Goal: Information Seeking & Learning: Find specific fact

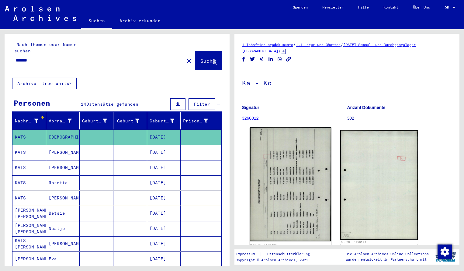
click at [285, 183] on img at bounding box center [291, 184] width 82 height 114
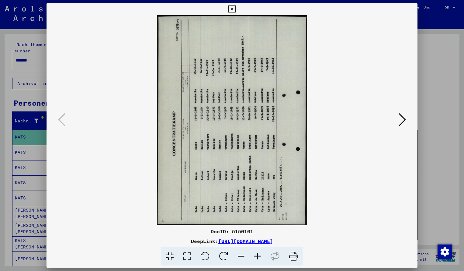
click at [230, 255] on icon at bounding box center [224, 256] width 19 height 19
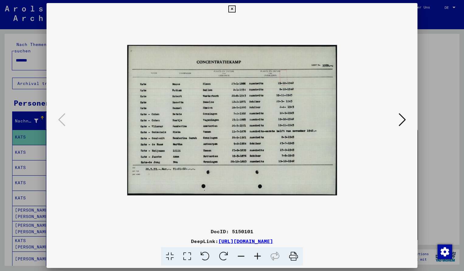
click at [257, 255] on icon at bounding box center [258, 256] width 16 height 19
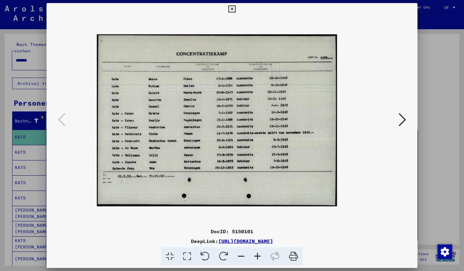
click at [257, 255] on icon at bounding box center [258, 256] width 16 height 19
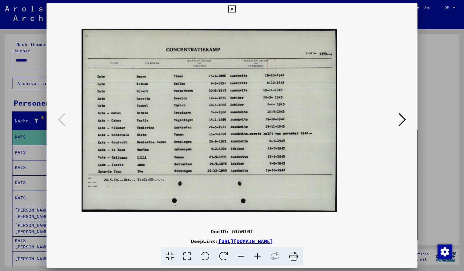
click at [257, 255] on icon at bounding box center [258, 256] width 16 height 19
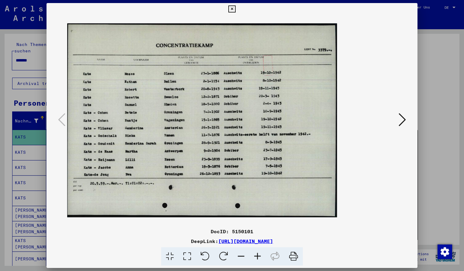
click at [257, 255] on icon at bounding box center [258, 256] width 16 height 19
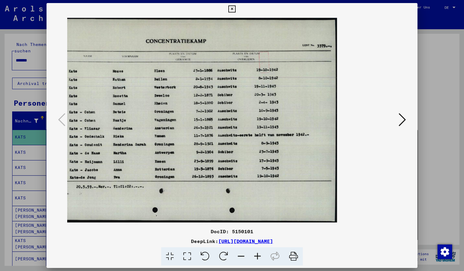
click at [236, 10] on icon at bounding box center [232, 8] width 7 height 7
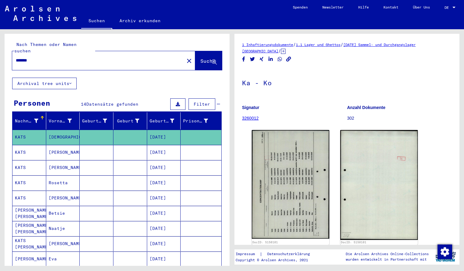
click at [36, 57] on input "*******" at bounding box center [98, 60] width 165 height 6
click at [201, 58] on span "Suche" at bounding box center [208, 61] width 15 height 6
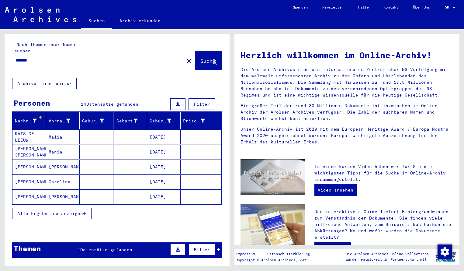
click at [54, 133] on mat-cell "Malia" at bounding box center [63, 137] width 34 height 15
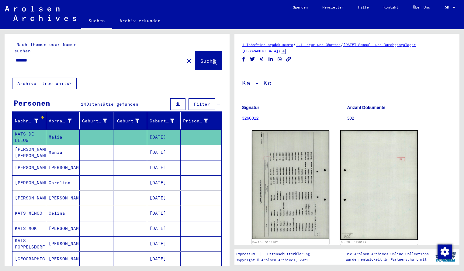
click at [265, 225] on img at bounding box center [291, 184] width 78 height 109
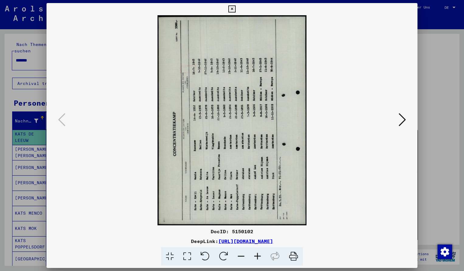
click at [222, 255] on icon at bounding box center [224, 256] width 19 height 19
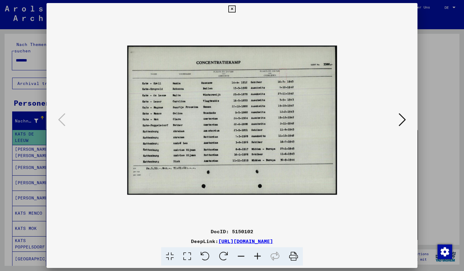
click at [259, 255] on icon at bounding box center [258, 256] width 16 height 19
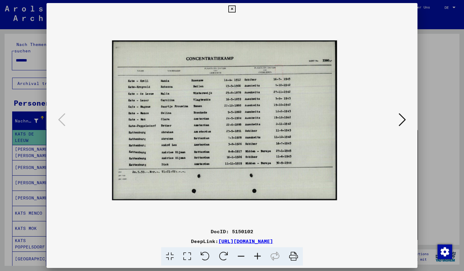
click at [259, 255] on icon at bounding box center [258, 256] width 16 height 19
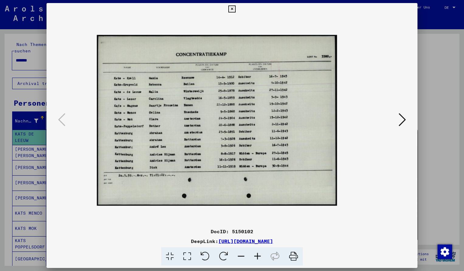
click at [259, 255] on icon at bounding box center [258, 256] width 16 height 19
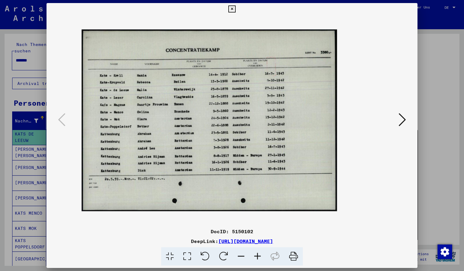
click at [259, 255] on icon at bounding box center [258, 256] width 16 height 19
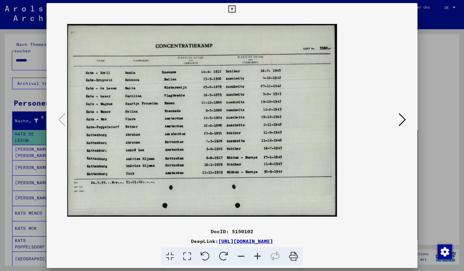
click at [259, 255] on icon at bounding box center [258, 256] width 16 height 19
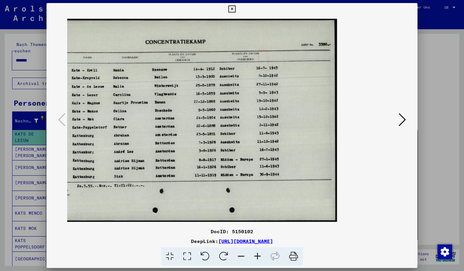
click at [236, 9] on icon at bounding box center [232, 8] width 7 height 7
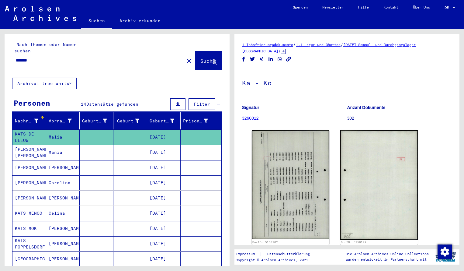
click at [38, 57] on input "*******" at bounding box center [98, 60] width 165 height 6
click at [200, 51] on button "Suche" at bounding box center [208, 60] width 27 height 19
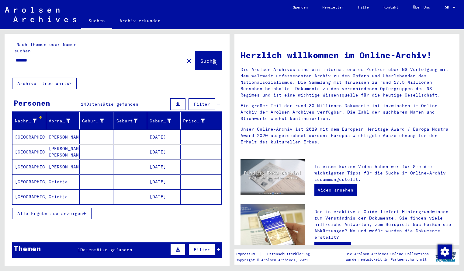
click at [33, 134] on mat-cell "[GEOGRAPHIC_DATA]" at bounding box center [29, 137] width 34 height 15
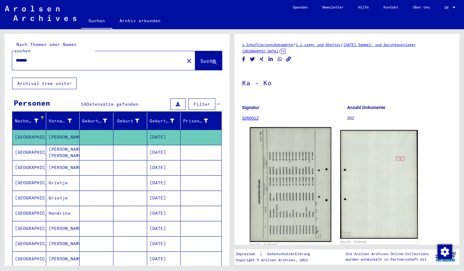
click at [283, 155] on img at bounding box center [291, 184] width 82 height 115
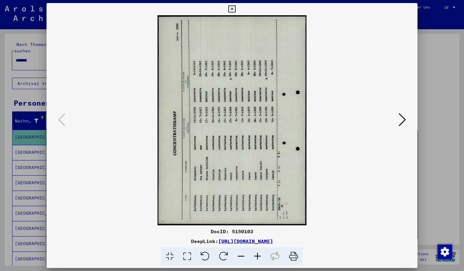
click at [208, 253] on icon at bounding box center [205, 256] width 19 height 19
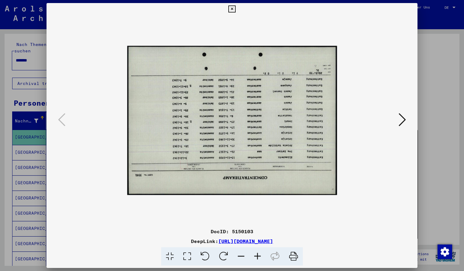
click at [206, 256] on icon at bounding box center [205, 256] width 19 height 19
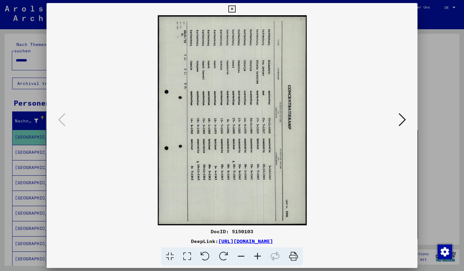
click at [206, 257] on icon at bounding box center [205, 256] width 19 height 19
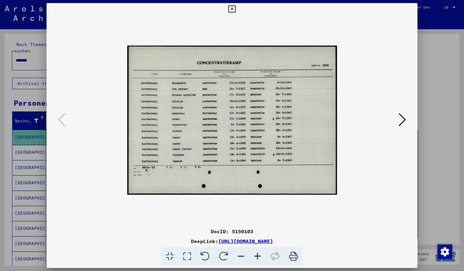
click at [260, 253] on icon at bounding box center [258, 256] width 16 height 19
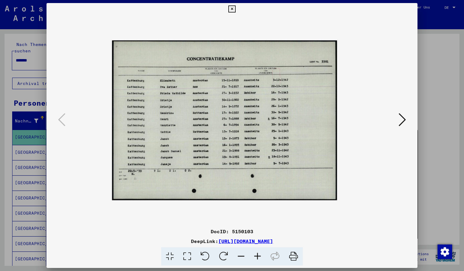
click at [260, 253] on icon at bounding box center [258, 256] width 16 height 19
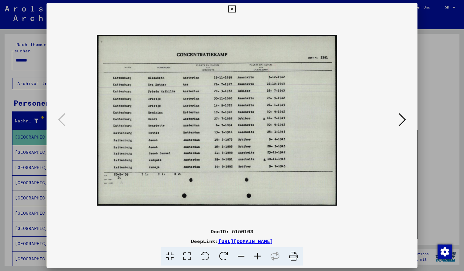
click at [260, 253] on icon at bounding box center [258, 256] width 16 height 19
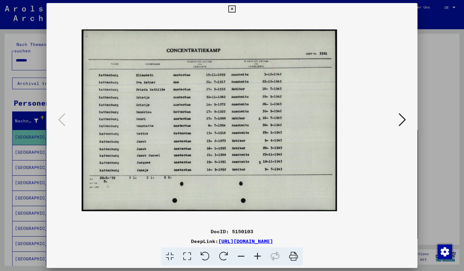
click at [260, 253] on icon at bounding box center [258, 256] width 16 height 19
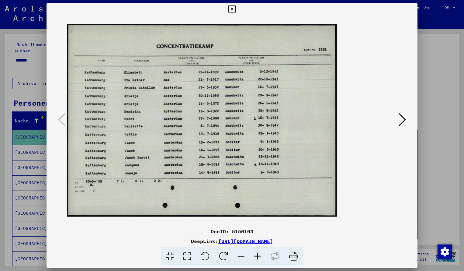
click at [260, 253] on icon at bounding box center [258, 256] width 16 height 19
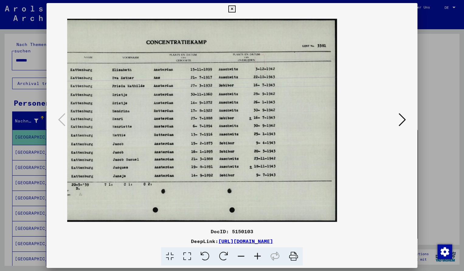
click at [236, 9] on icon at bounding box center [232, 8] width 7 height 7
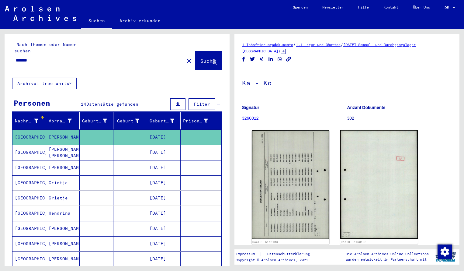
click at [36, 57] on input "*******" at bounding box center [98, 60] width 165 height 6
click at [201, 58] on span "Suche" at bounding box center [208, 61] width 15 height 6
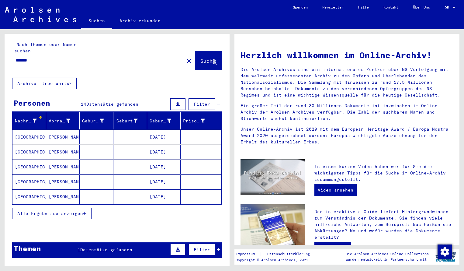
click at [32, 130] on mat-cell "[GEOGRAPHIC_DATA]" at bounding box center [29, 137] width 34 height 15
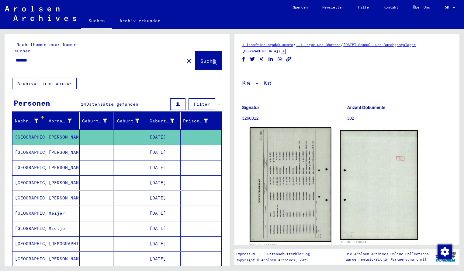
click at [274, 156] on img at bounding box center [291, 184] width 82 height 115
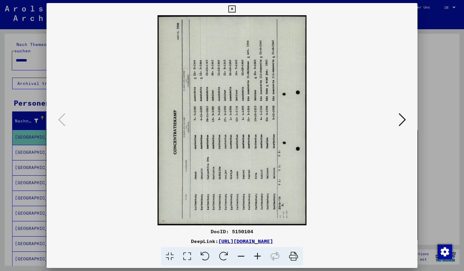
click at [221, 255] on icon at bounding box center [224, 256] width 19 height 19
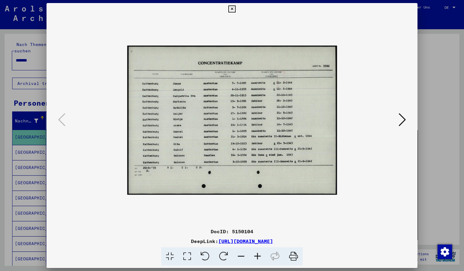
click at [258, 254] on icon at bounding box center [258, 256] width 16 height 19
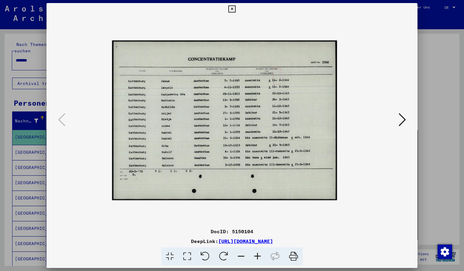
click at [258, 254] on icon at bounding box center [258, 256] width 16 height 19
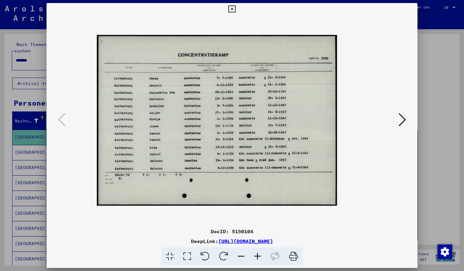
click at [258, 254] on icon at bounding box center [258, 256] width 16 height 19
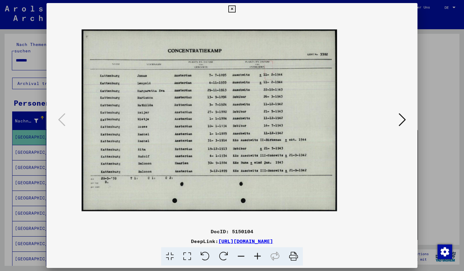
click at [258, 254] on icon at bounding box center [258, 256] width 16 height 19
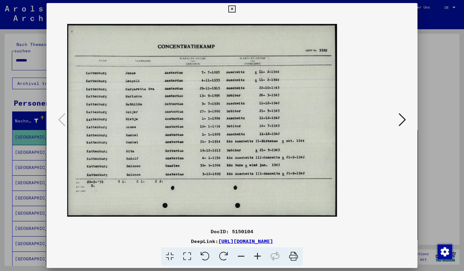
click at [258, 254] on icon at bounding box center [258, 256] width 16 height 19
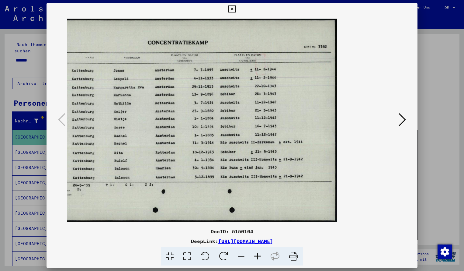
click at [258, 254] on icon at bounding box center [258, 256] width 16 height 19
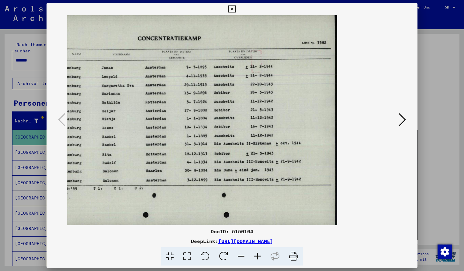
click at [244, 255] on icon at bounding box center [241, 256] width 16 height 19
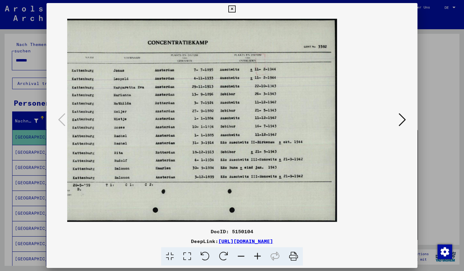
click at [236, 9] on icon at bounding box center [232, 8] width 7 height 7
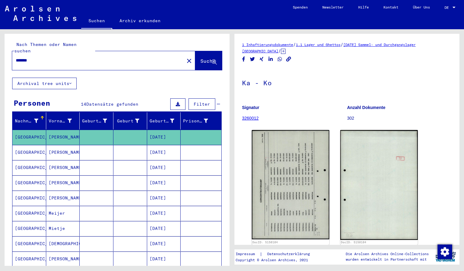
click at [43, 57] on input "*******" at bounding box center [98, 60] width 165 height 6
click at [206, 58] on span "Suche" at bounding box center [208, 61] width 15 height 6
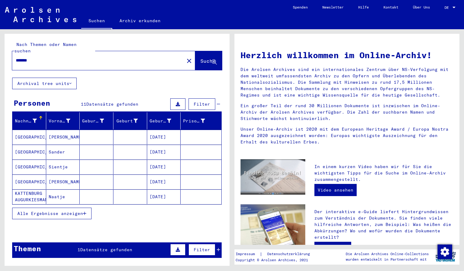
click at [36, 132] on mat-cell "[GEOGRAPHIC_DATA]" at bounding box center [29, 137] width 34 height 15
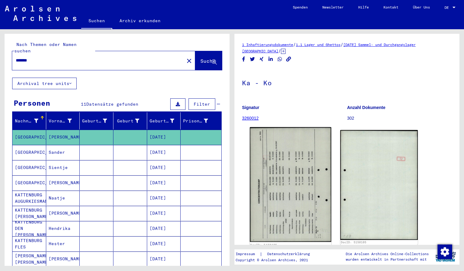
click at [263, 154] on img at bounding box center [291, 184] width 82 height 115
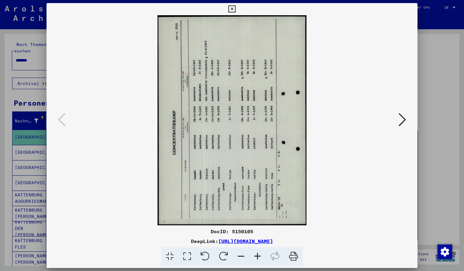
click at [222, 252] on icon at bounding box center [224, 256] width 19 height 19
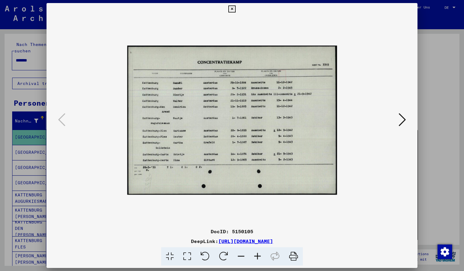
click at [258, 256] on icon at bounding box center [258, 256] width 16 height 19
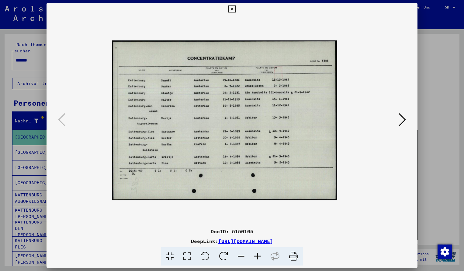
click at [258, 256] on icon at bounding box center [258, 256] width 16 height 19
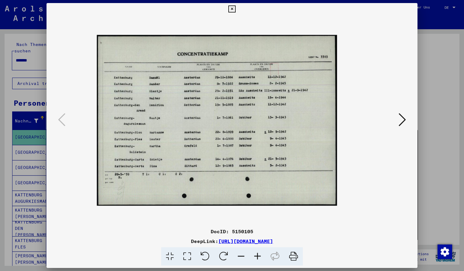
click at [258, 256] on icon at bounding box center [258, 256] width 16 height 19
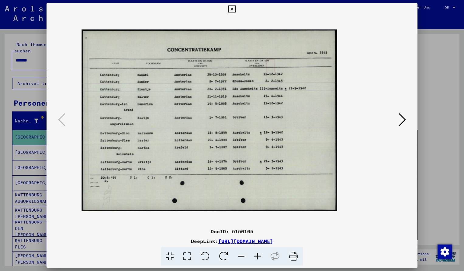
click at [258, 256] on icon at bounding box center [258, 256] width 16 height 19
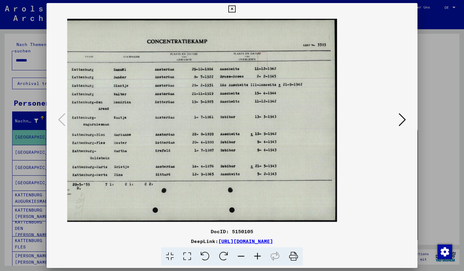
click at [236, 8] on icon at bounding box center [232, 8] width 7 height 7
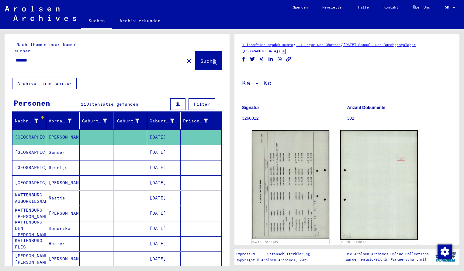
click at [36, 58] on div "*******" at bounding box center [96, 61] width 169 height 14
click at [36, 57] on input "*******" at bounding box center [98, 60] width 165 height 6
click at [201, 58] on span "Suche" at bounding box center [208, 61] width 15 height 6
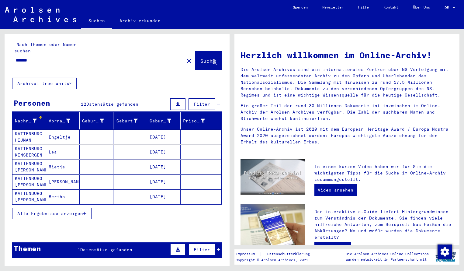
click at [56, 211] on span "Alle Ergebnisse anzeigen" at bounding box center [50, 213] width 66 height 5
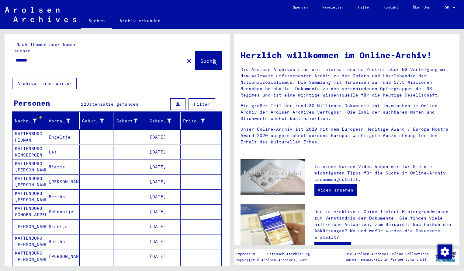
click at [41, 57] on input "*******" at bounding box center [96, 60] width 161 height 6
click at [201, 58] on span "Suche" at bounding box center [208, 61] width 15 height 6
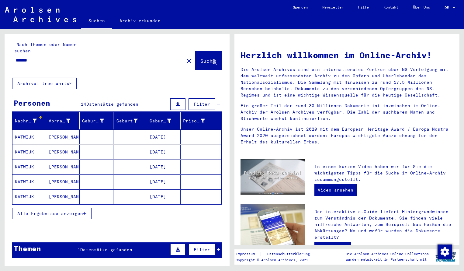
click at [36, 132] on mat-cell "KATWIJK" at bounding box center [29, 137] width 34 height 15
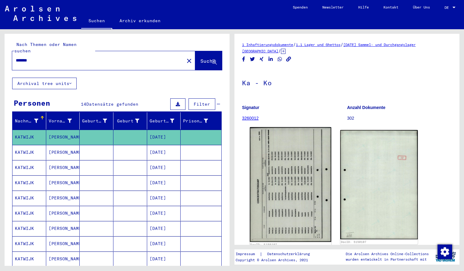
click at [273, 156] on img at bounding box center [291, 184] width 82 height 115
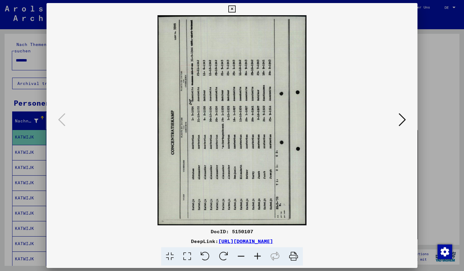
click at [220, 254] on icon at bounding box center [224, 256] width 19 height 19
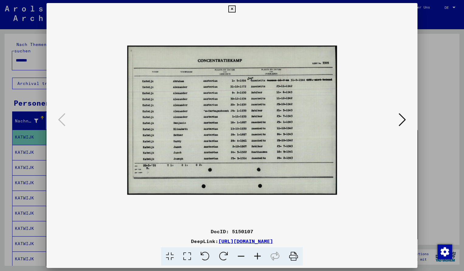
click at [260, 257] on icon at bounding box center [258, 256] width 16 height 19
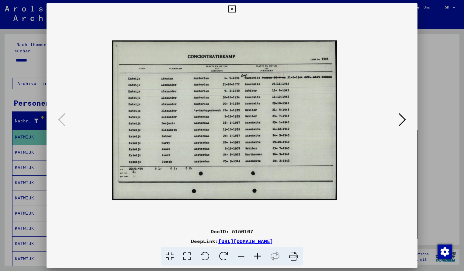
click at [260, 257] on icon at bounding box center [258, 256] width 16 height 19
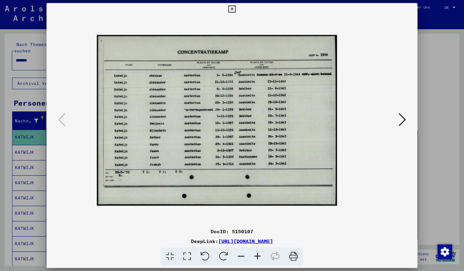
click at [260, 257] on icon at bounding box center [258, 256] width 16 height 19
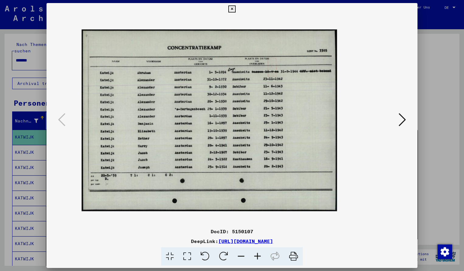
click at [260, 258] on icon at bounding box center [258, 256] width 16 height 19
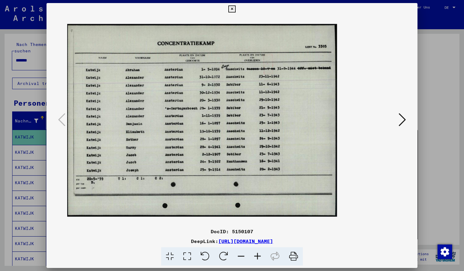
click at [260, 258] on icon at bounding box center [258, 256] width 16 height 19
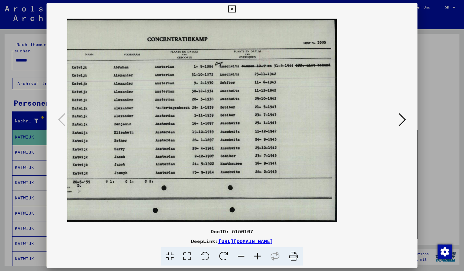
click at [271, 173] on img at bounding box center [194, 120] width 286 height 203
click at [236, 10] on icon at bounding box center [232, 8] width 7 height 7
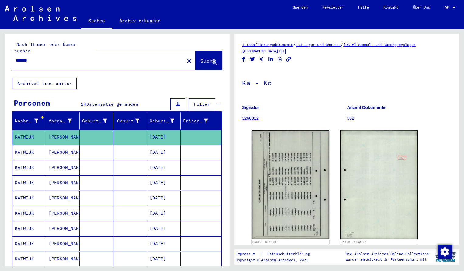
click at [35, 57] on input "*******" at bounding box center [98, 60] width 165 height 6
click at [201, 58] on span "Suche" at bounding box center [208, 61] width 15 height 6
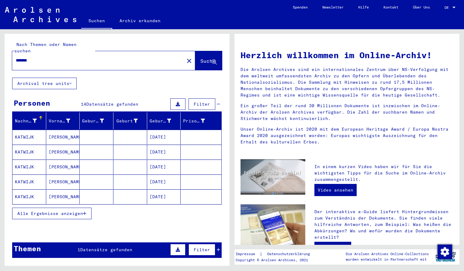
click at [28, 130] on mat-cell "KATWIJK" at bounding box center [29, 137] width 34 height 15
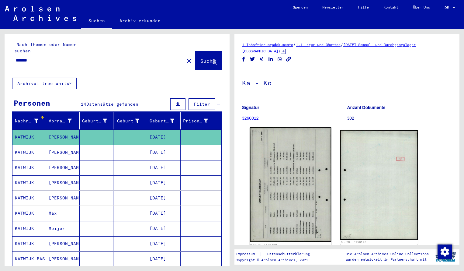
click at [257, 171] on img at bounding box center [291, 184] width 82 height 115
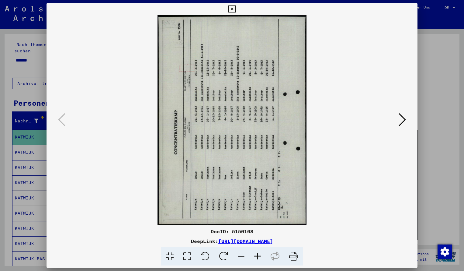
click at [222, 253] on icon at bounding box center [224, 256] width 19 height 19
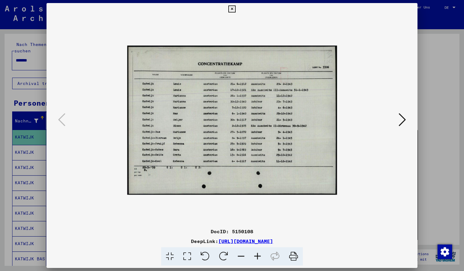
click at [259, 256] on icon at bounding box center [258, 256] width 16 height 19
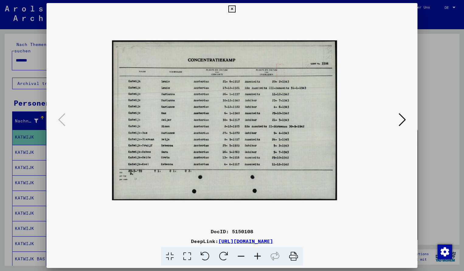
click at [259, 256] on icon at bounding box center [258, 256] width 16 height 19
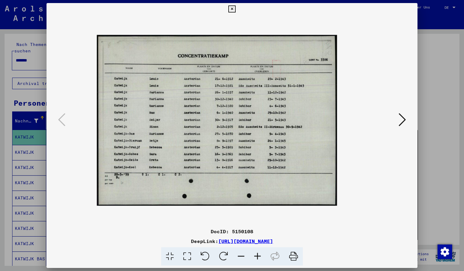
click at [259, 256] on icon at bounding box center [258, 256] width 16 height 19
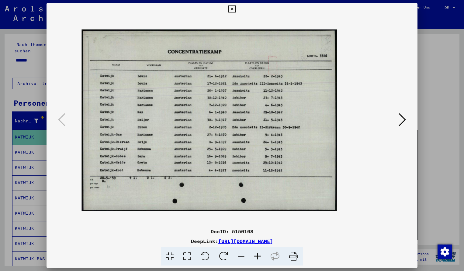
click at [259, 256] on icon at bounding box center [258, 256] width 16 height 19
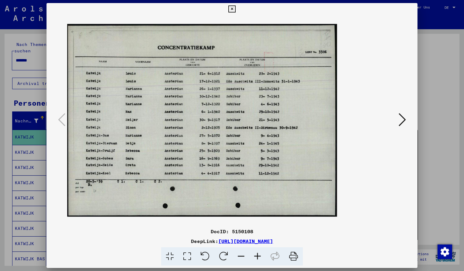
click at [259, 256] on icon at bounding box center [258, 256] width 16 height 19
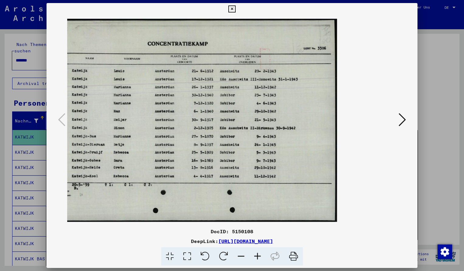
click at [236, 8] on icon at bounding box center [232, 8] width 7 height 7
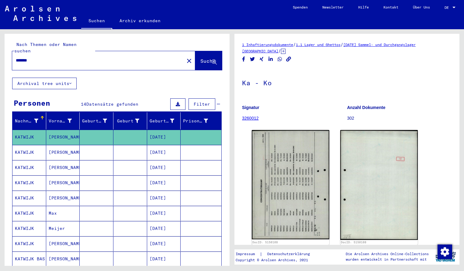
click at [43, 57] on input "*******" at bounding box center [98, 60] width 165 height 6
click at [208, 58] on span "Suche" at bounding box center [208, 61] width 15 height 6
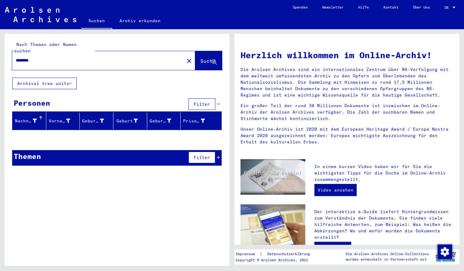
click at [34, 57] on input "********" at bounding box center [96, 60] width 161 height 6
click at [201, 58] on span "Suche" at bounding box center [208, 61] width 15 height 6
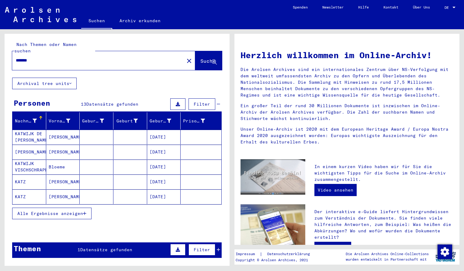
click at [30, 174] on mat-cell "KATZ" at bounding box center [29, 181] width 34 height 15
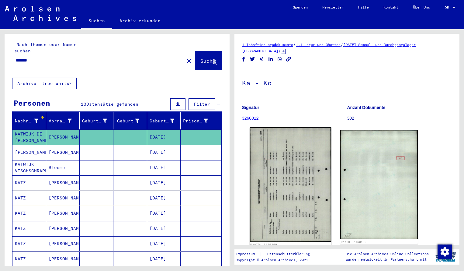
click at [320, 175] on img at bounding box center [291, 184] width 82 height 115
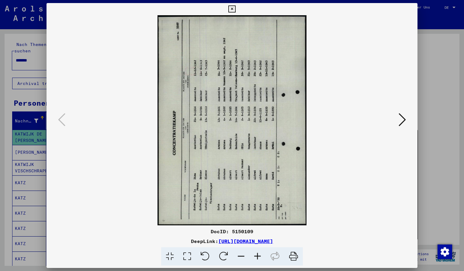
click at [222, 257] on icon at bounding box center [224, 256] width 19 height 19
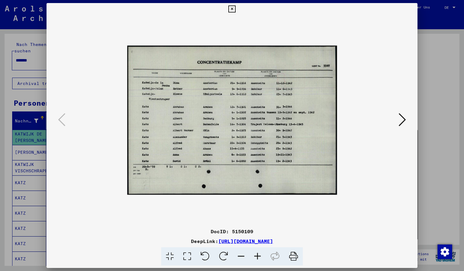
click at [254, 256] on icon at bounding box center [258, 256] width 16 height 19
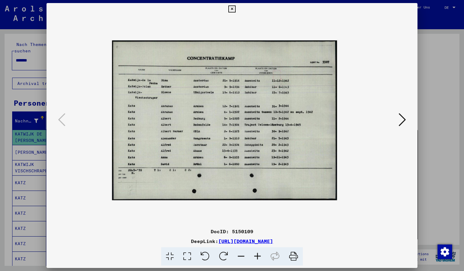
click at [254, 256] on icon at bounding box center [258, 256] width 16 height 19
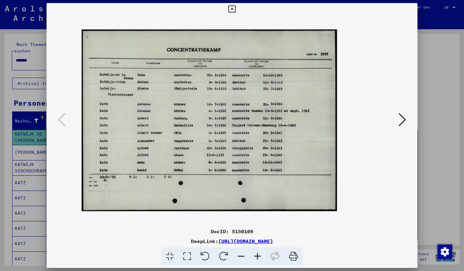
click at [254, 256] on icon at bounding box center [258, 256] width 16 height 19
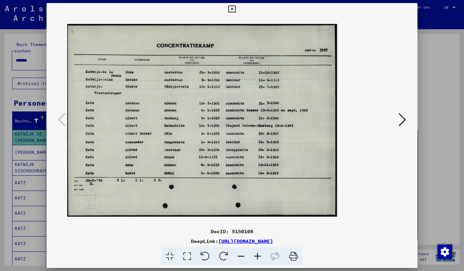
click at [254, 256] on icon at bounding box center [258, 256] width 16 height 19
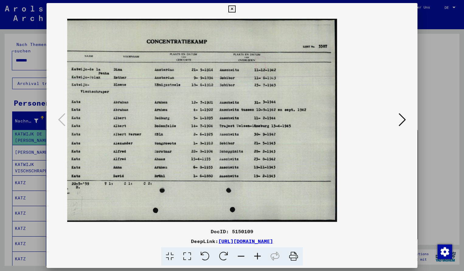
click at [254, 256] on icon at bounding box center [258, 256] width 16 height 19
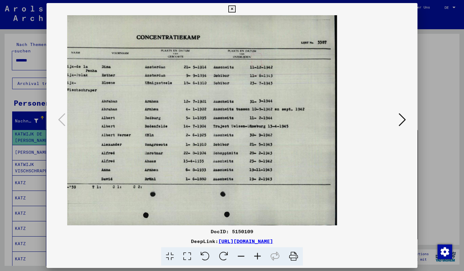
click at [244, 256] on icon at bounding box center [241, 256] width 16 height 19
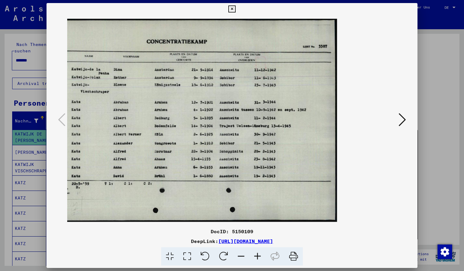
click at [236, 8] on icon at bounding box center [232, 8] width 7 height 7
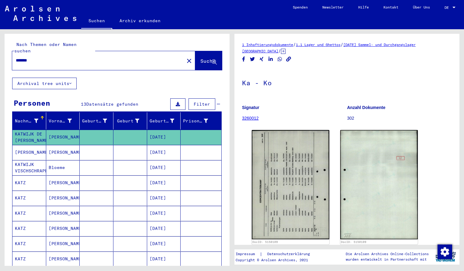
click at [37, 57] on input "*******" at bounding box center [98, 60] width 165 height 6
click at [202, 58] on span "Suche" at bounding box center [208, 61] width 15 height 6
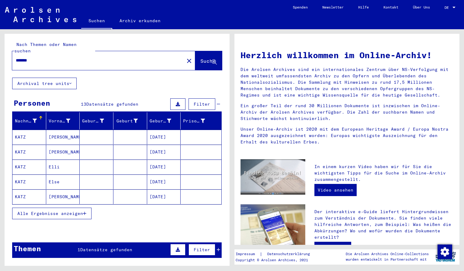
click at [37, 131] on mat-cell "KATZ" at bounding box center [29, 137] width 34 height 15
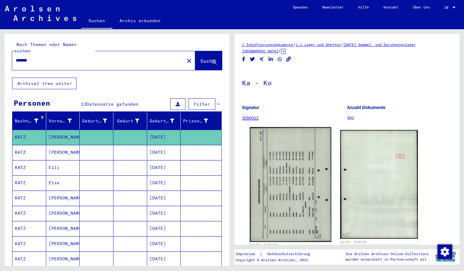
click at [275, 182] on img at bounding box center [291, 184] width 82 height 115
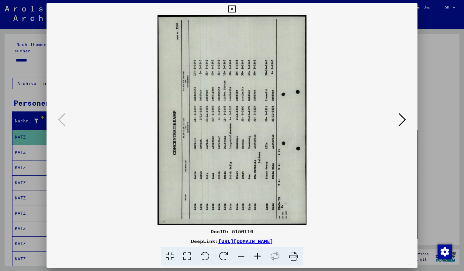
click at [229, 257] on icon at bounding box center [224, 256] width 19 height 19
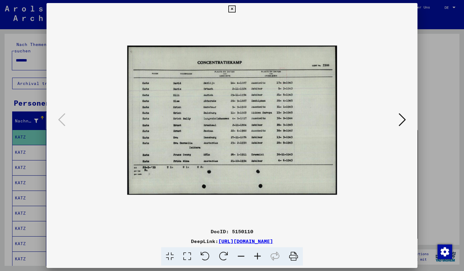
click at [229, 257] on icon at bounding box center [224, 256] width 19 height 19
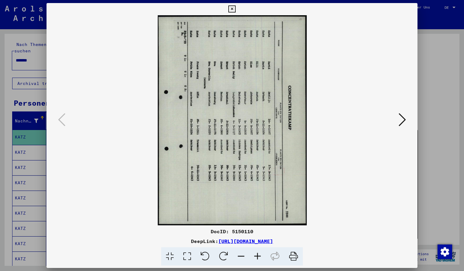
click at [229, 257] on icon at bounding box center [224, 256] width 19 height 19
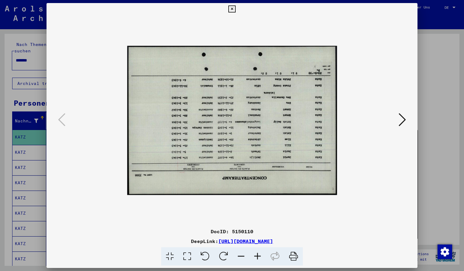
click at [229, 257] on icon at bounding box center [224, 256] width 19 height 19
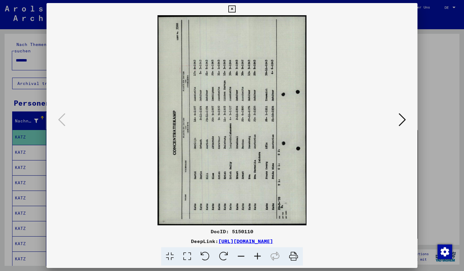
click at [229, 261] on icon at bounding box center [224, 256] width 19 height 19
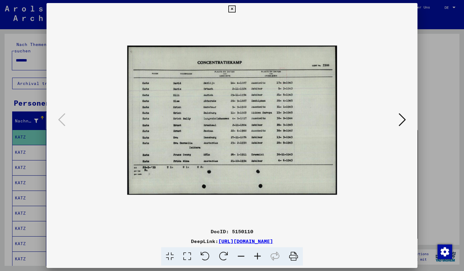
click at [260, 256] on icon at bounding box center [258, 256] width 16 height 19
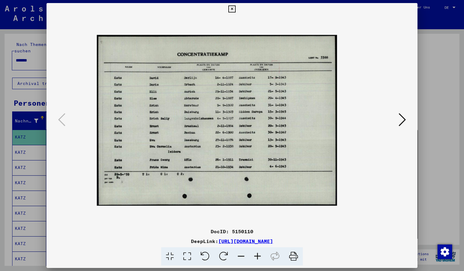
click at [260, 256] on icon at bounding box center [258, 256] width 16 height 19
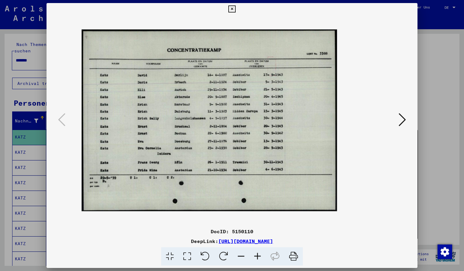
click at [260, 256] on icon at bounding box center [258, 256] width 16 height 19
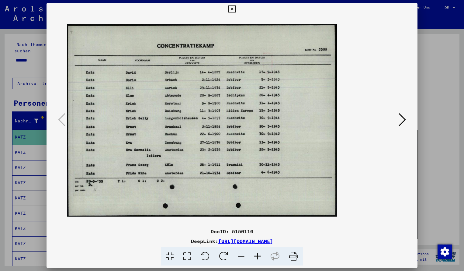
click at [260, 256] on icon at bounding box center [258, 256] width 16 height 19
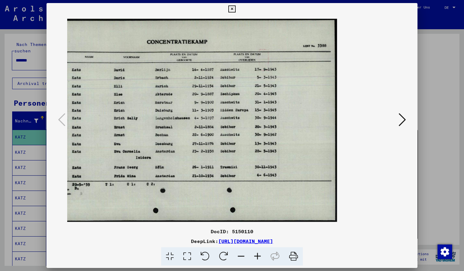
click at [260, 256] on icon at bounding box center [258, 256] width 16 height 19
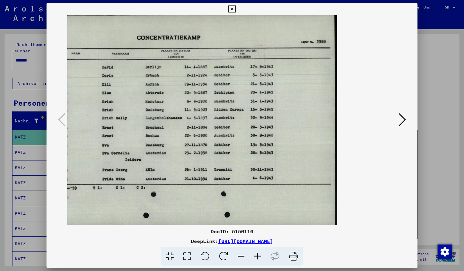
click at [240, 256] on icon at bounding box center [241, 256] width 16 height 19
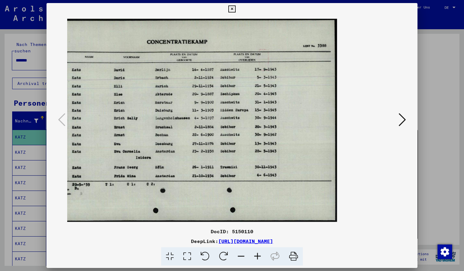
click at [258, 255] on icon at bounding box center [258, 256] width 16 height 19
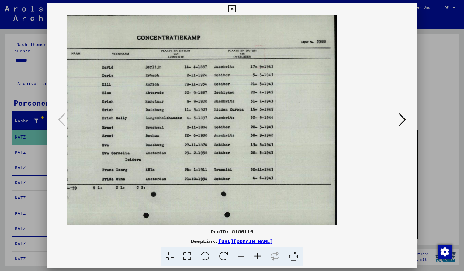
click at [258, 257] on icon at bounding box center [258, 256] width 16 height 19
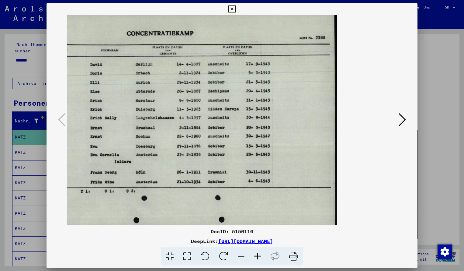
click at [257, 257] on icon at bounding box center [258, 256] width 16 height 19
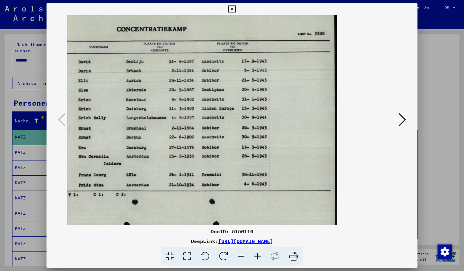
click at [295, 58] on img at bounding box center [171, 120] width 332 height 236
click at [76, 103] on img at bounding box center [171, 120] width 332 height 236
click at [242, 256] on icon at bounding box center [241, 256] width 16 height 19
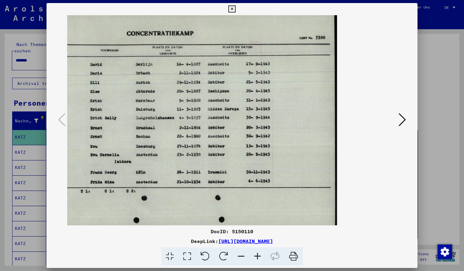
click at [242, 258] on icon at bounding box center [241, 256] width 16 height 19
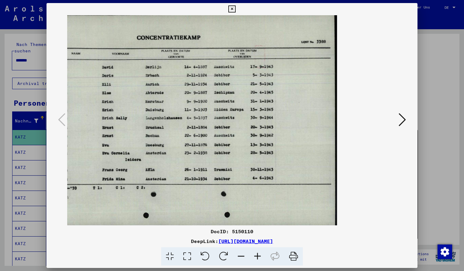
click at [242, 260] on icon at bounding box center [241, 256] width 16 height 19
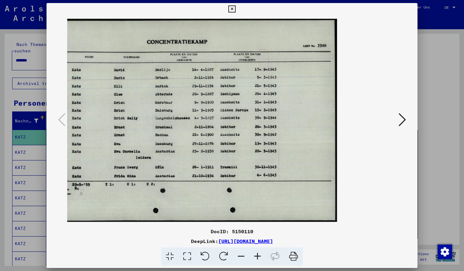
click at [236, 7] on icon at bounding box center [232, 8] width 7 height 7
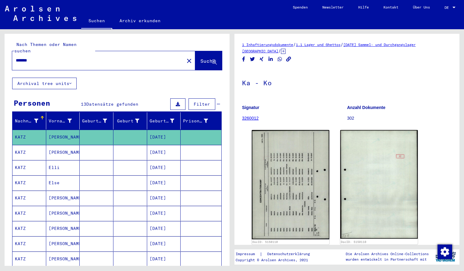
click at [37, 57] on input "*******" at bounding box center [98, 60] width 165 height 6
click at [201, 58] on span "Suche" at bounding box center [208, 61] width 15 height 6
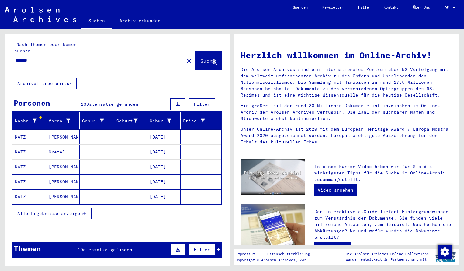
click at [40, 133] on mat-cell "KATZ" at bounding box center [29, 137] width 34 height 15
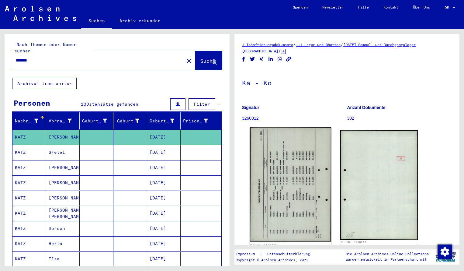
click at [289, 165] on img at bounding box center [291, 184] width 82 height 114
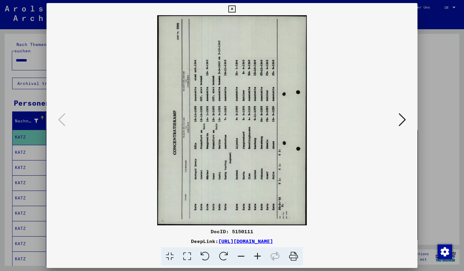
click at [227, 255] on icon at bounding box center [224, 256] width 19 height 19
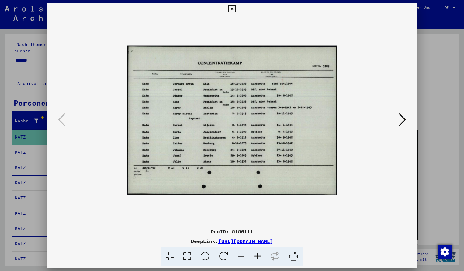
click at [258, 254] on icon at bounding box center [258, 256] width 16 height 19
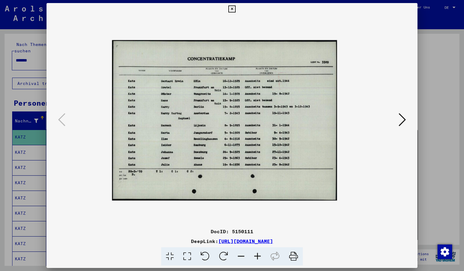
click at [258, 254] on icon at bounding box center [258, 256] width 16 height 19
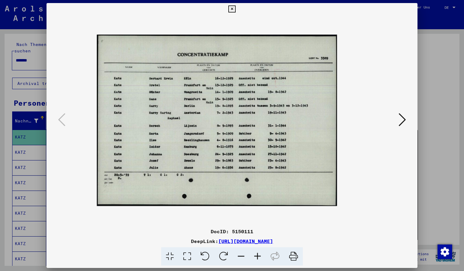
click at [258, 254] on icon at bounding box center [258, 256] width 16 height 19
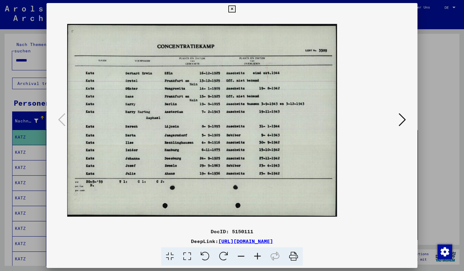
click at [258, 254] on icon at bounding box center [258, 256] width 16 height 19
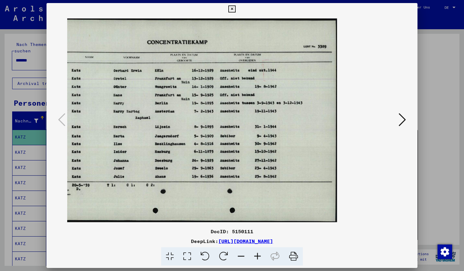
click at [237, 14] on button at bounding box center [232, 9] width 11 height 12
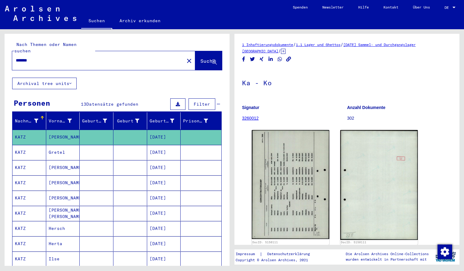
click at [45, 57] on input "*******" at bounding box center [98, 60] width 165 height 6
click at [201, 58] on span "Suche" at bounding box center [208, 61] width 15 height 6
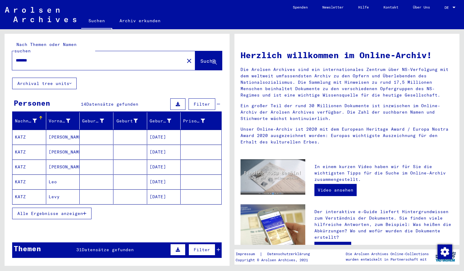
click at [37, 130] on mat-cell "KATZ" at bounding box center [29, 137] width 34 height 15
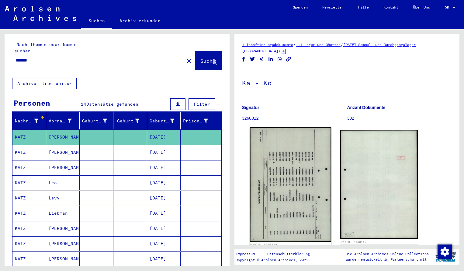
click at [320, 201] on img at bounding box center [291, 184] width 82 height 115
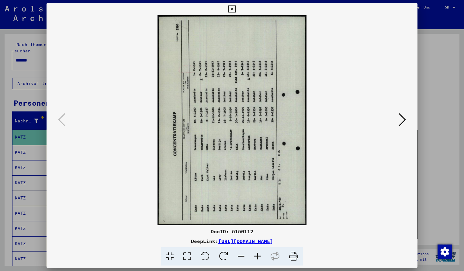
click at [224, 256] on icon at bounding box center [224, 256] width 19 height 19
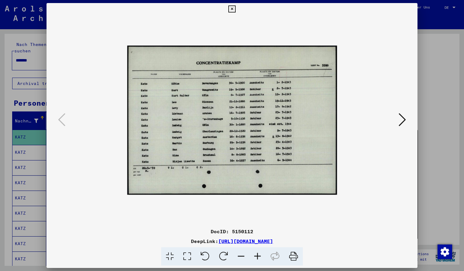
click at [257, 257] on icon at bounding box center [258, 256] width 16 height 19
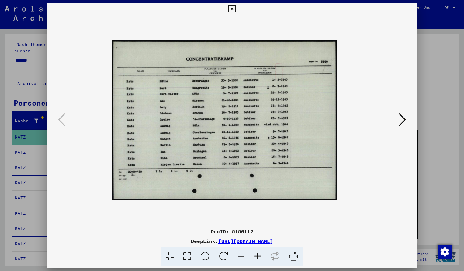
click at [257, 257] on icon at bounding box center [258, 256] width 16 height 19
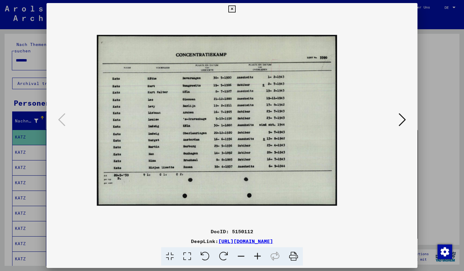
click at [258, 255] on icon at bounding box center [258, 256] width 16 height 19
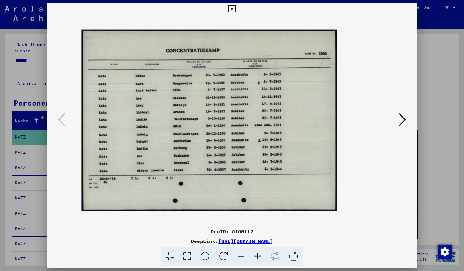
click at [258, 255] on icon at bounding box center [258, 256] width 16 height 19
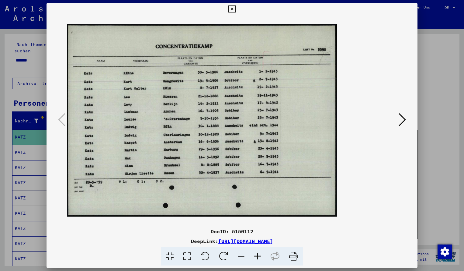
click at [258, 255] on icon at bounding box center [258, 256] width 16 height 19
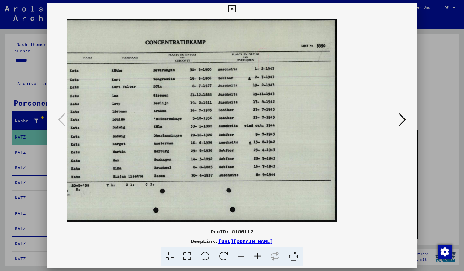
click at [236, 7] on icon at bounding box center [232, 8] width 7 height 7
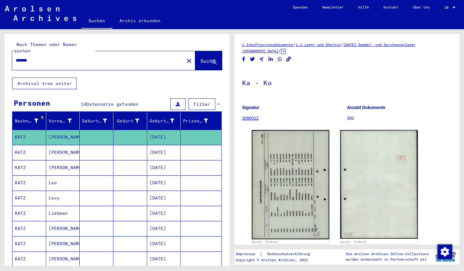
click at [42, 57] on input "*******" at bounding box center [98, 60] width 165 height 6
click at [195, 57] on button "Suche" at bounding box center [208, 60] width 27 height 19
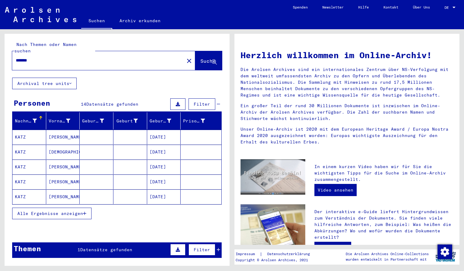
click at [26, 130] on mat-cell "KATZ" at bounding box center [29, 137] width 34 height 15
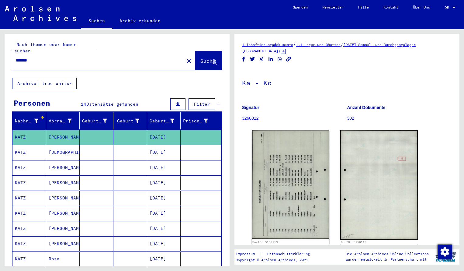
click at [281, 166] on img at bounding box center [291, 184] width 78 height 109
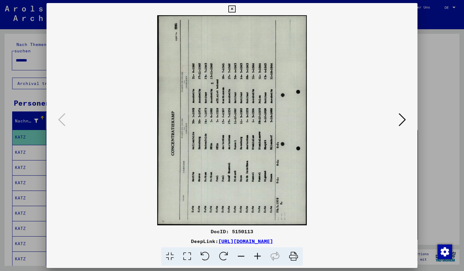
click at [257, 253] on icon at bounding box center [258, 256] width 16 height 19
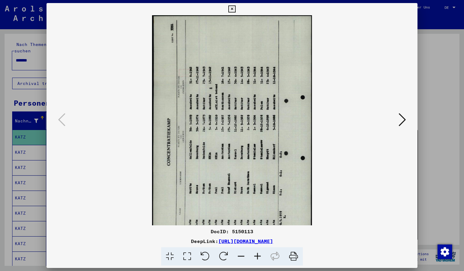
click at [224, 255] on icon at bounding box center [224, 256] width 19 height 19
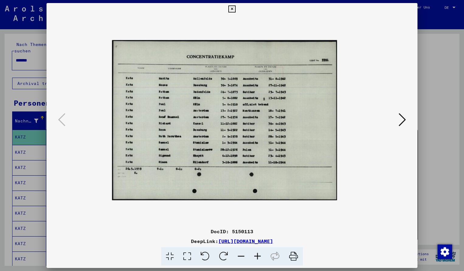
click at [260, 258] on icon at bounding box center [258, 256] width 16 height 19
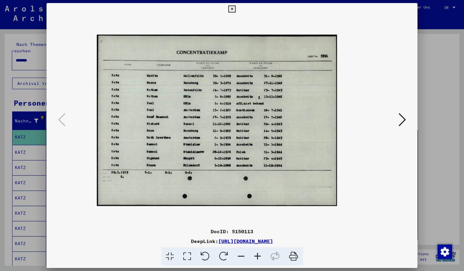
click at [260, 258] on icon at bounding box center [258, 256] width 16 height 19
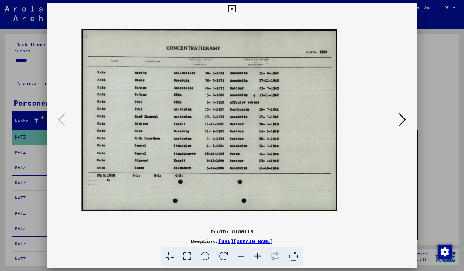
click at [260, 258] on icon at bounding box center [258, 256] width 16 height 19
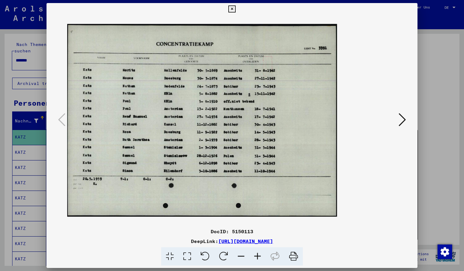
click at [260, 258] on icon at bounding box center [258, 256] width 16 height 19
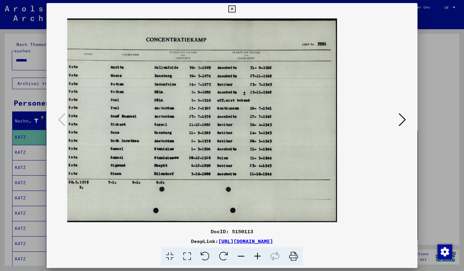
click at [236, 10] on icon at bounding box center [232, 8] width 7 height 7
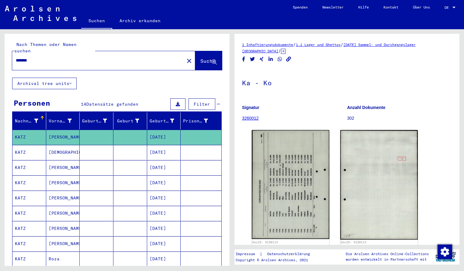
click at [51, 57] on input "*******" at bounding box center [98, 60] width 165 height 6
click at [202, 58] on span "Suche" at bounding box center [208, 61] width 15 height 6
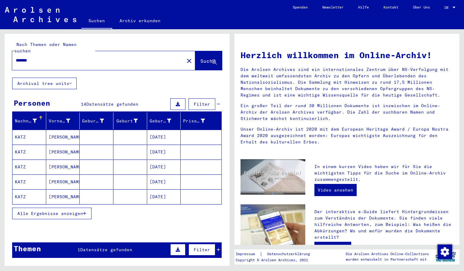
click at [18, 131] on mat-cell "KATZ" at bounding box center [29, 137] width 34 height 15
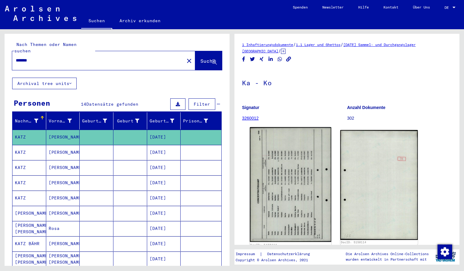
click at [274, 163] on img at bounding box center [291, 184] width 82 height 115
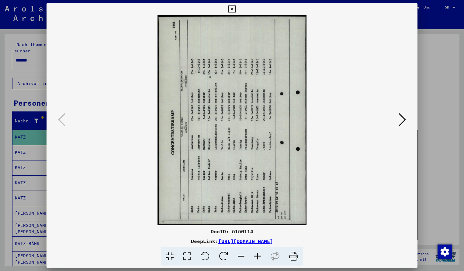
click at [227, 257] on icon at bounding box center [224, 256] width 19 height 19
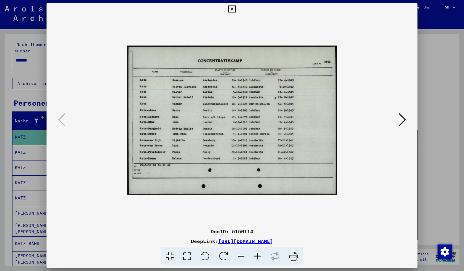
click at [257, 258] on icon at bounding box center [258, 256] width 16 height 19
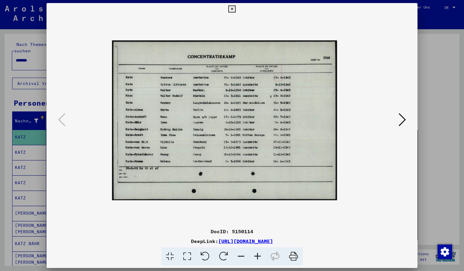
click at [257, 258] on icon at bounding box center [258, 256] width 16 height 19
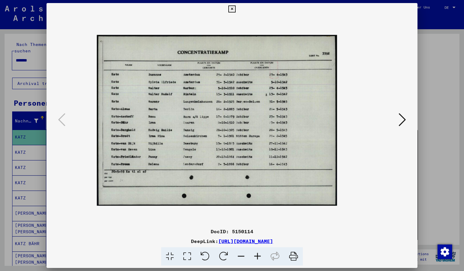
click at [257, 258] on icon at bounding box center [258, 256] width 16 height 19
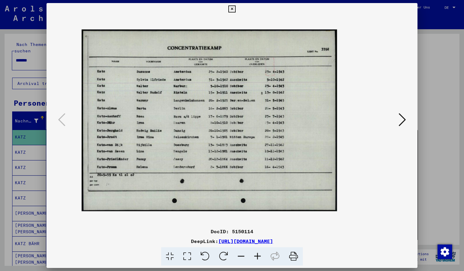
click at [257, 258] on icon at bounding box center [258, 256] width 16 height 19
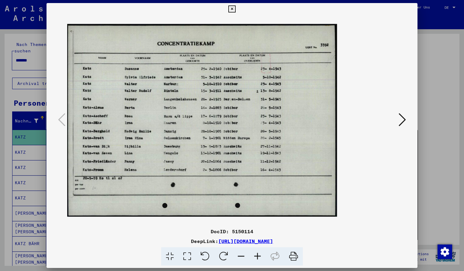
click at [257, 258] on icon at bounding box center [258, 256] width 16 height 19
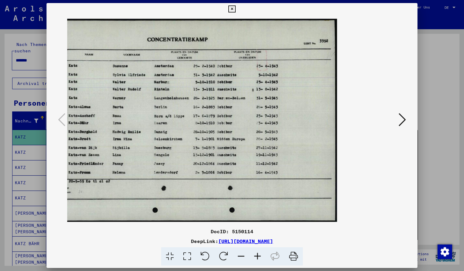
click at [236, 8] on icon at bounding box center [232, 8] width 7 height 7
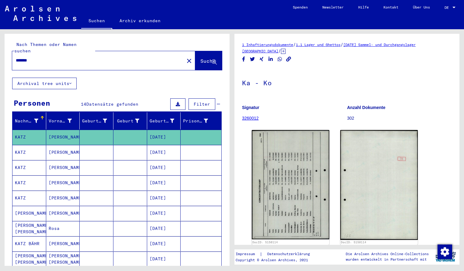
click at [35, 57] on input "*******" at bounding box center [98, 60] width 165 height 6
click at [208, 58] on span "Suche" at bounding box center [208, 61] width 15 height 6
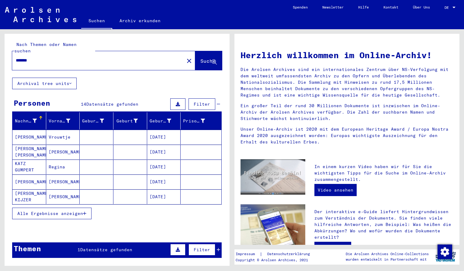
click at [49, 211] on span "Alle Ergebnisse anzeigen" at bounding box center [50, 213] width 66 height 5
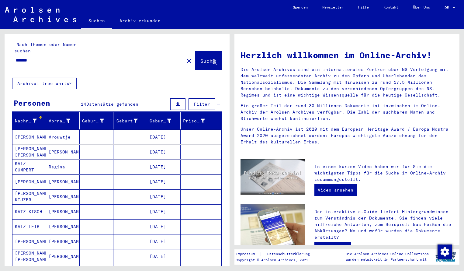
click at [226, 257] on div "Nachname Vorname Geburtsname Geburt‏ Geburtsdatum Prisoner # [PERSON_NAME] DE J…" at bounding box center [117, 245] width 225 height 266
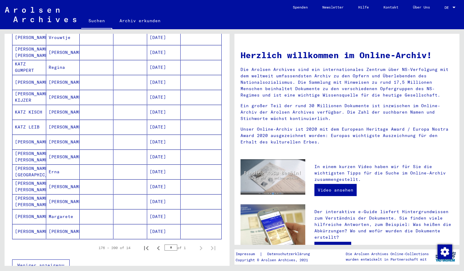
scroll to position [103, 0]
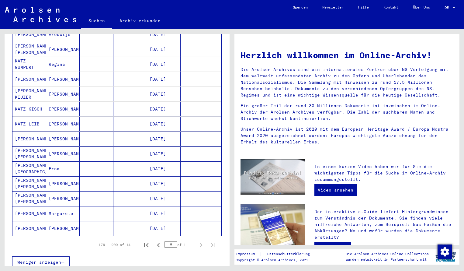
click at [224, 48] on div "Nachname Vorname Geburtsname Geburt‏ Geburtsdatum Prisoner # [PERSON_NAME] DE J…" at bounding box center [117, 143] width 225 height 266
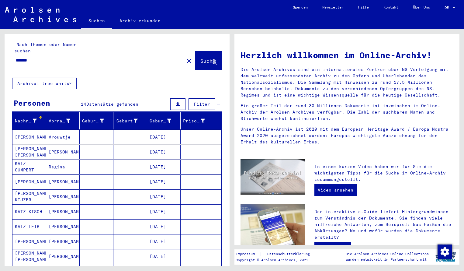
scroll to position [0, 0]
click at [40, 57] on input "*******" at bounding box center [96, 60] width 161 height 6
click at [202, 58] on span "Suche" at bounding box center [208, 61] width 15 height 6
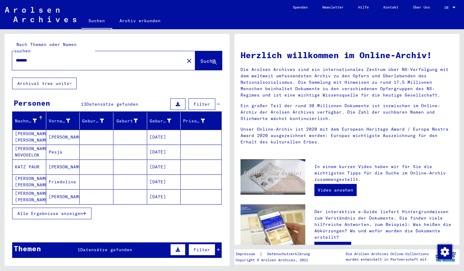
click at [47, 211] on span "Alle Ergebnisse anzeigen" at bounding box center [50, 213] width 66 height 5
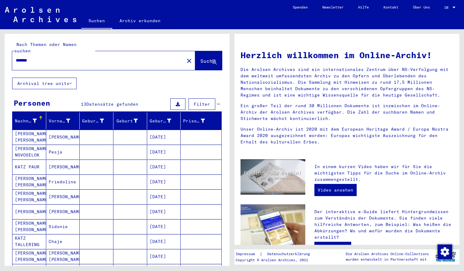
click at [226, 219] on div "Nachname Vorname Geburtsname Geburt‏ Geburtsdatum Prisoner # [PERSON_NAME] [PER…" at bounding box center [117, 237] width 225 height 251
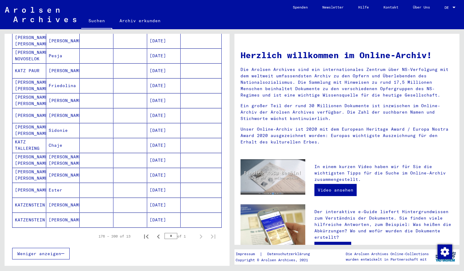
scroll to position [100, 0]
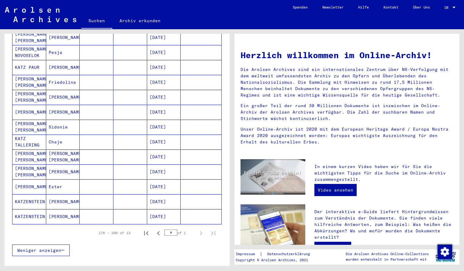
click at [43, 197] on mat-cell "KATZENSTEIN" at bounding box center [29, 201] width 34 height 15
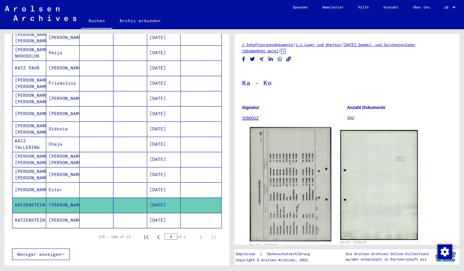
click at [274, 184] on div "1 Inhaftierungsdokumente / 1.1 Lager und Ghettos / [DATE] Sammel- und Durchgang…" at bounding box center [347, 238] width 210 height 395
click at [282, 223] on img at bounding box center [291, 184] width 82 height 114
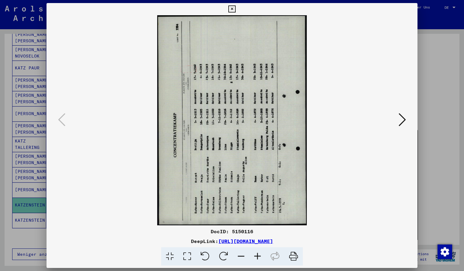
click at [225, 252] on icon at bounding box center [224, 256] width 19 height 19
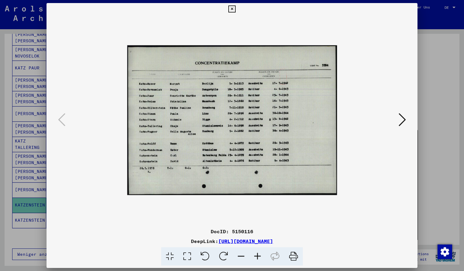
click at [257, 253] on icon at bounding box center [258, 256] width 16 height 19
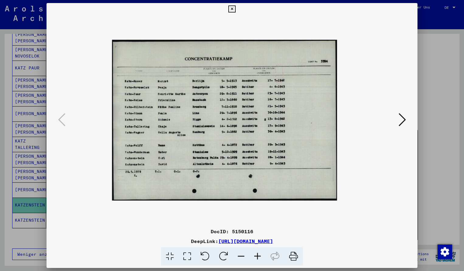
click at [257, 253] on icon at bounding box center [258, 256] width 16 height 19
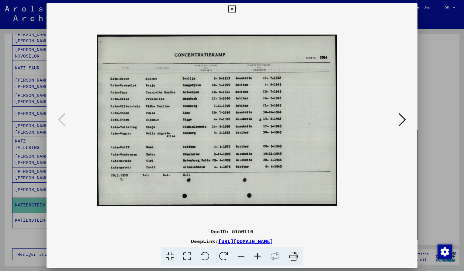
click at [257, 253] on icon at bounding box center [258, 256] width 16 height 19
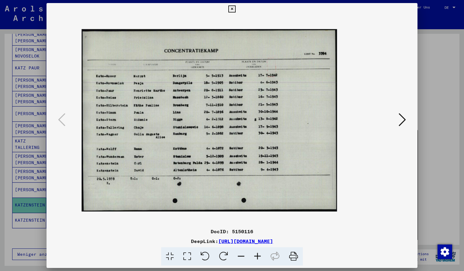
click at [257, 253] on icon at bounding box center [258, 256] width 16 height 19
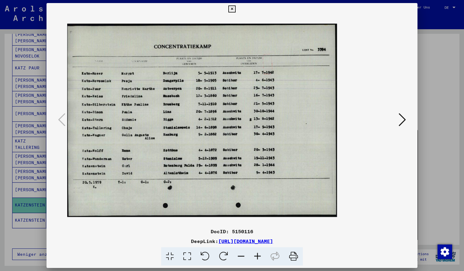
click at [256, 257] on icon at bounding box center [258, 256] width 16 height 19
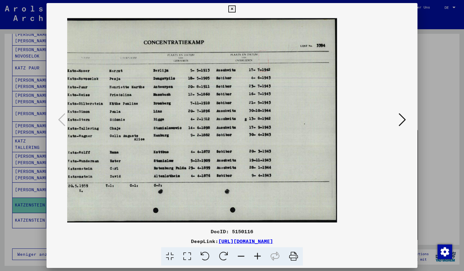
click at [237, 13] on button at bounding box center [232, 9] width 11 height 12
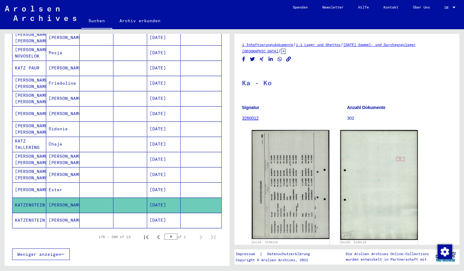
click at [225, 64] on div "Nachname Vorname Geburtsname Geburt‏ Geburtsdatum Prisoner # [PERSON_NAME] [PER…" at bounding box center [117, 140] width 225 height 255
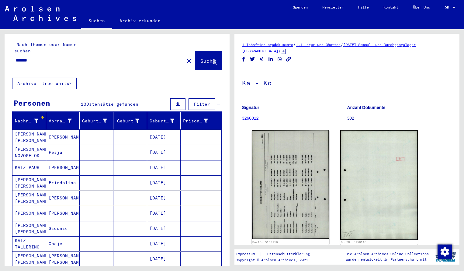
click at [43, 57] on input "*******" at bounding box center [98, 60] width 165 height 6
click at [203, 58] on span "Suche" at bounding box center [208, 61] width 15 height 6
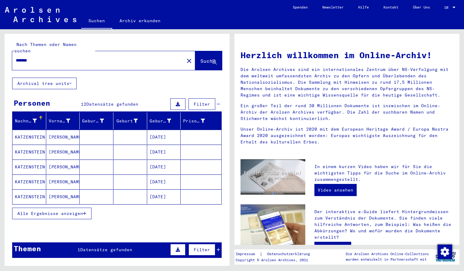
click at [30, 134] on mat-cell "KATZENSTEIN" at bounding box center [29, 137] width 34 height 15
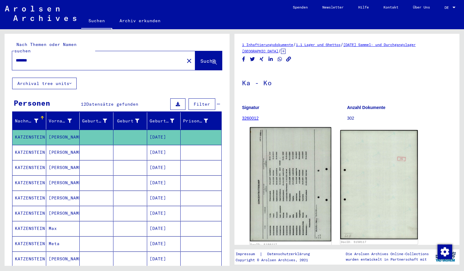
click at [278, 167] on img at bounding box center [291, 184] width 82 height 114
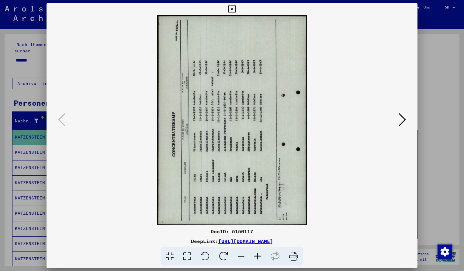
click at [229, 261] on icon at bounding box center [224, 256] width 19 height 19
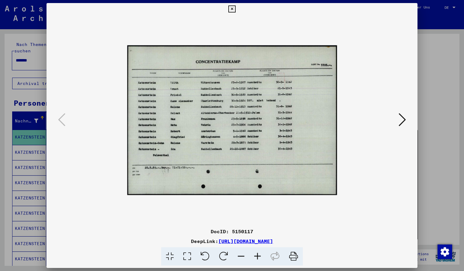
click at [257, 256] on icon at bounding box center [258, 256] width 16 height 19
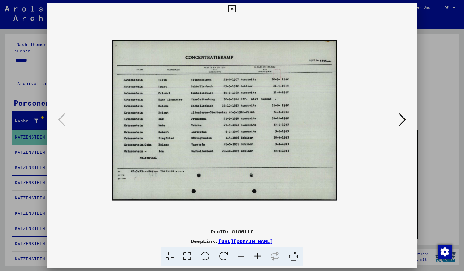
click at [257, 255] on icon at bounding box center [258, 256] width 16 height 19
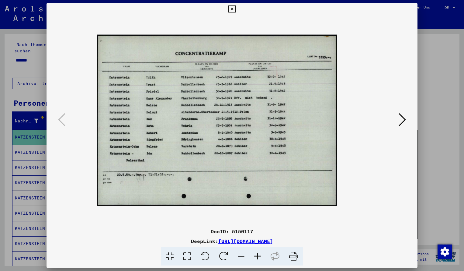
click at [257, 255] on icon at bounding box center [258, 256] width 16 height 19
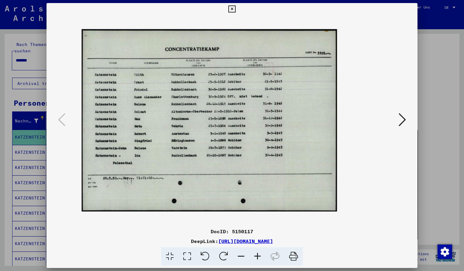
click at [257, 255] on icon at bounding box center [258, 256] width 16 height 19
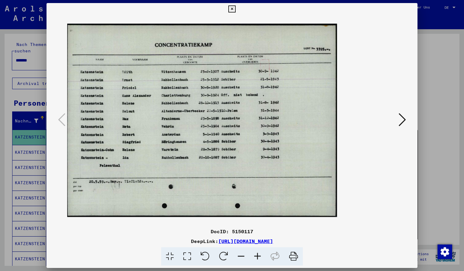
click at [257, 255] on icon at bounding box center [258, 256] width 16 height 19
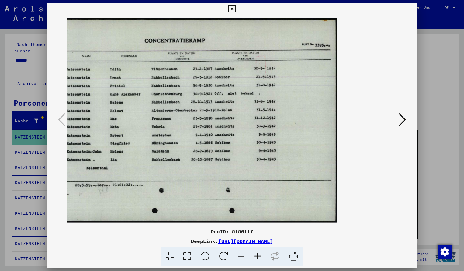
click at [236, 9] on icon at bounding box center [232, 8] width 7 height 7
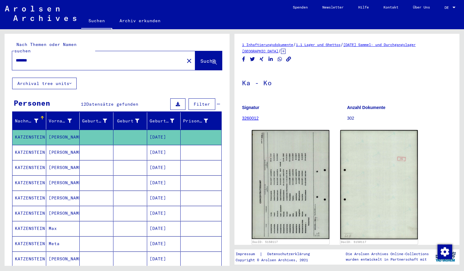
click at [40, 57] on input "*******" at bounding box center [98, 60] width 165 height 6
click at [206, 58] on span "Suche" at bounding box center [208, 61] width 15 height 6
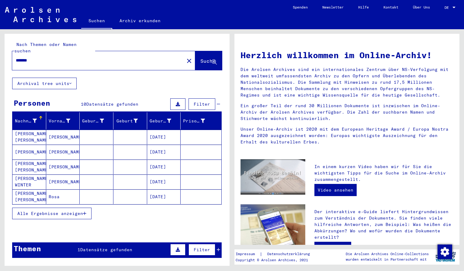
click at [26, 130] on mat-cell "[PERSON_NAME] [PERSON_NAME]" at bounding box center [29, 137] width 34 height 15
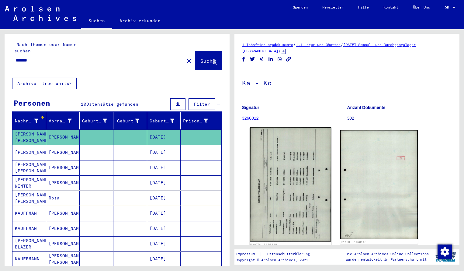
click at [301, 167] on img at bounding box center [291, 184] width 82 height 114
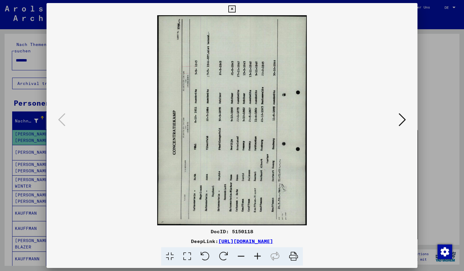
click at [228, 255] on icon at bounding box center [224, 256] width 19 height 19
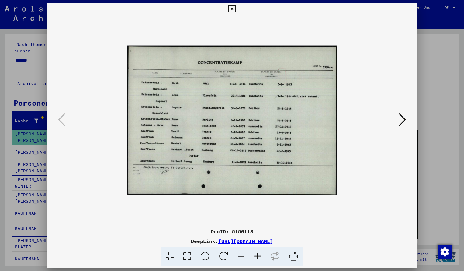
click at [260, 258] on icon at bounding box center [258, 256] width 16 height 19
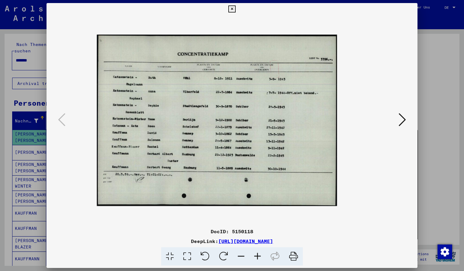
click at [260, 258] on icon at bounding box center [258, 256] width 16 height 19
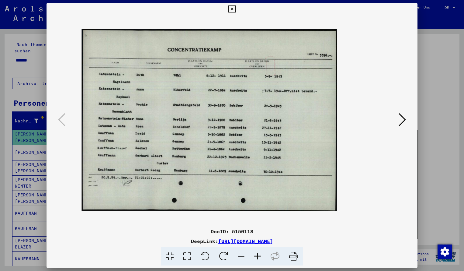
click at [260, 258] on icon at bounding box center [258, 256] width 16 height 19
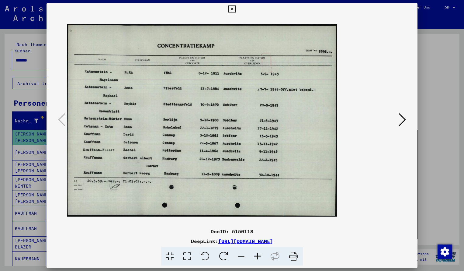
click at [260, 258] on icon at bounding box center [258, 256] width 16 height 19
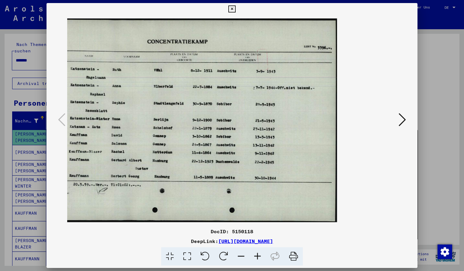
click at [236, 10] on icon at bounding box center [232, 8] width 7 height 7
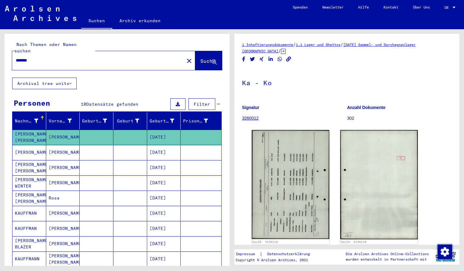
click at [36, 57] on input "*******" at bounding box center [98, 60] width 165 height 6
click at [201, 58] on span "Suche" at bounding box center [208, 61] width 15 height 6
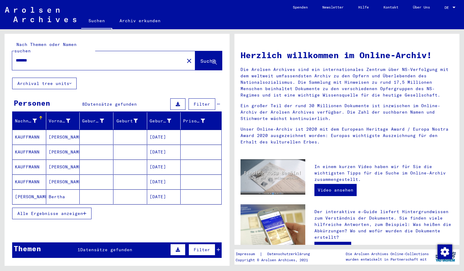
click at [35, 131] on mat-cell "KAUFFMANN" at bounding box center [29, 137] width 34 height 15
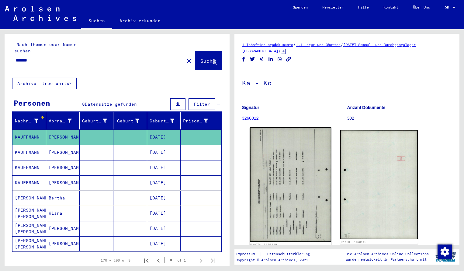
click at [306, 171] on img at bounding box center [291, 184] width 82 height 115
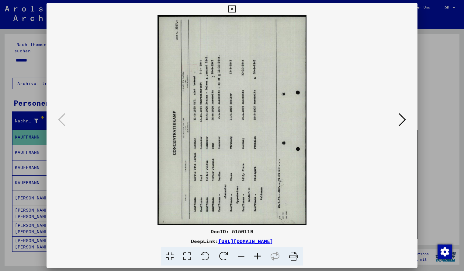
click at [222, 254] on icon at bounding box center [224, 256] width 19 height 19
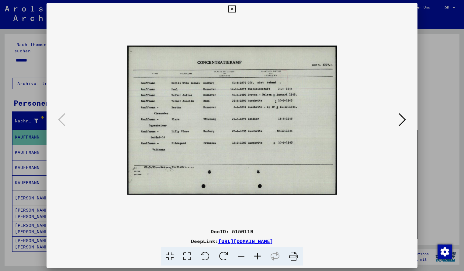
click at [261, 255] on icon at bounding box center [258, 256] width 16 height 19
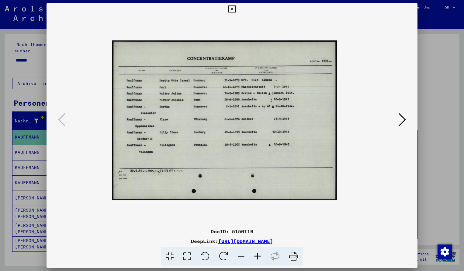
click at [260, 256] on icon at bounding box center [258, 256] width 16 height 19
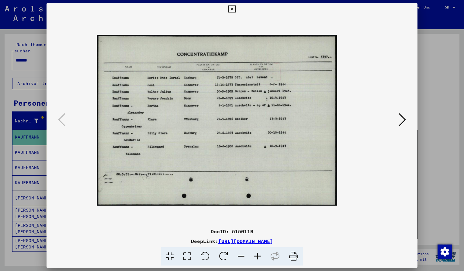
click at [260, 256] on icon at bounding box center [258, 256] width 16 height 19
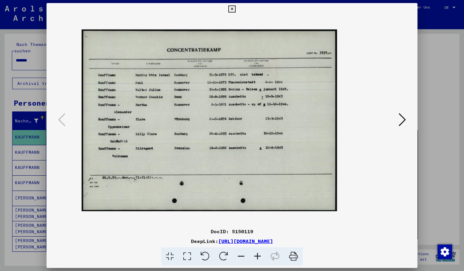
click at [260, 256] on icon at bounding box center [258, 256] width 16 height 19
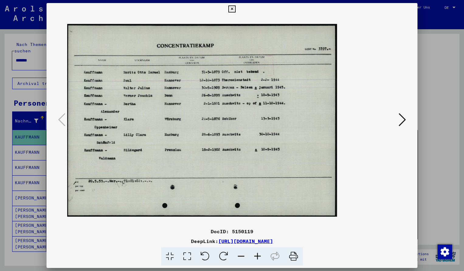
click at [260, 257] on icon at bounding box center [258, 256] width 16 height 19
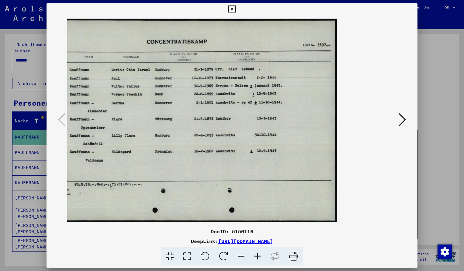
click at [236, 9] on icon at bounding box center [232, 8] width 7 height 7
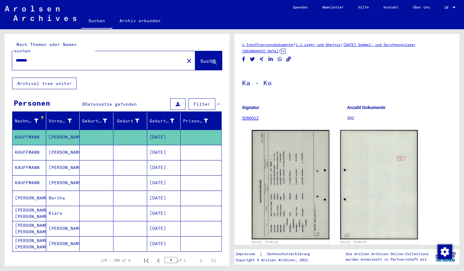
click at [47, 57] on input "*******" at bounding box center [98, 60] width 165 height 6
click at [201, 58] on span "Suche" at bounding box center [208, 61] width 15 height 6
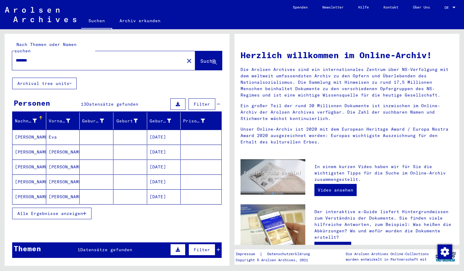
click at [36, 130] on mat-cell "[PERSON_NAME]" at bounding box center [29, 137] width 34 height 15
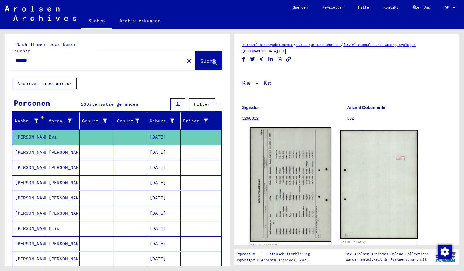
click at [271, 172] on img at bounding box center [291, 184] width 82 height 115
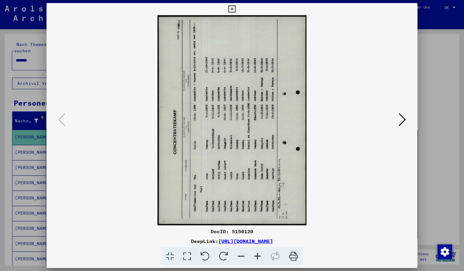
click at [224, 253] on icon at bounding box center [224, 256] width 19 height 19
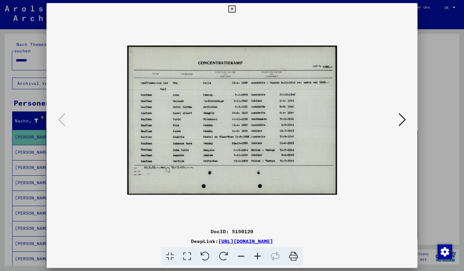
click at [257, 259] on icon at bounding box center [258, 256] width 16 height 19
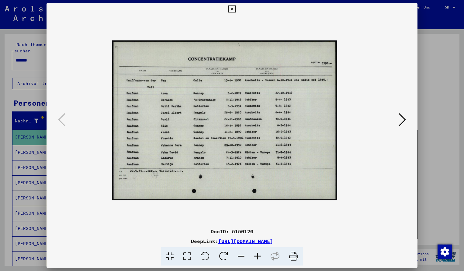
click at [257, 259] on icon at bounding box center [258, 256] width 16 height 19
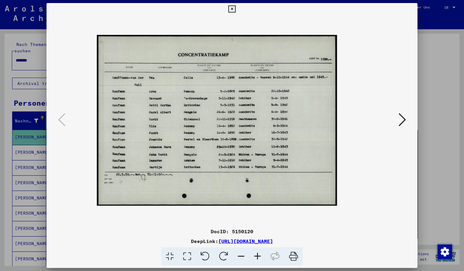
click at [257, 258] on icon at bounding box center [258, 256] width 16 height 19
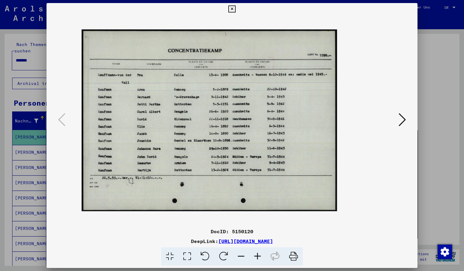
click at [257, 258] on icon at bounding box center [258, 256] width 16 height 19
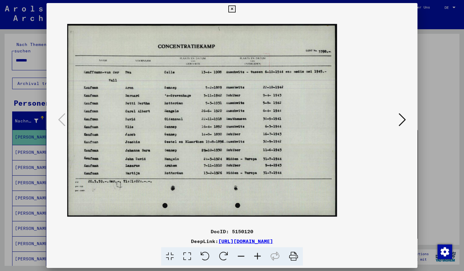
click at [256, 259] on icon at bounding box center [258, 256] width 16 height 19
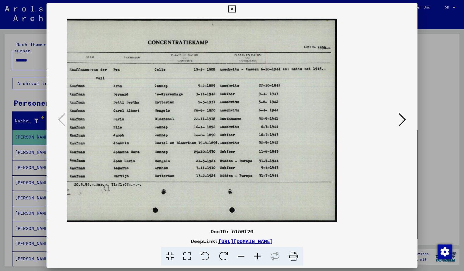
click at [237, 13] on button at bounding box center [232, 9] width 11 height 12
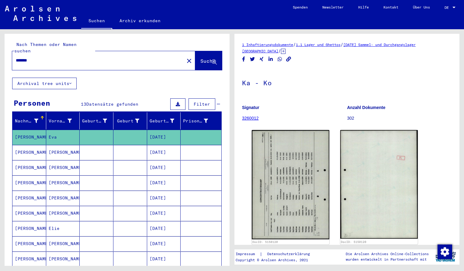
click at [39, 57] on input "*******" at bounding box center [98, 60] width 165 height 6
click at [201, 58] on span "Suche" at bounding box center [208, 61] width 15 height 6
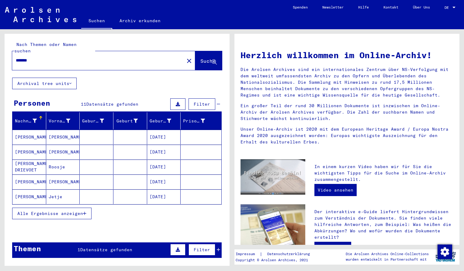
click at [25, 130] on mat-cell "[PERSON_NAME]" at bounding box center [29, 137] width 34 height 15
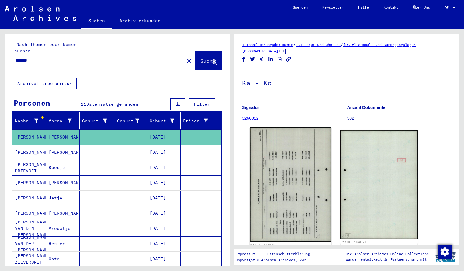
click at [265, 164] on img at bounding box center [291, 184] width 82 height 115
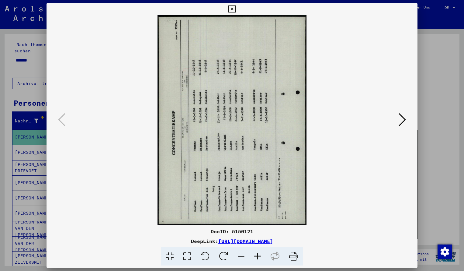
click at [224, 253] on icon at bounding box center [224, 256] width 19 height 19
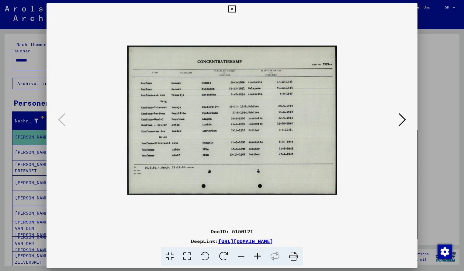
click at [256, 254] on icon at bounding box center [258, 256] width 16 height 19
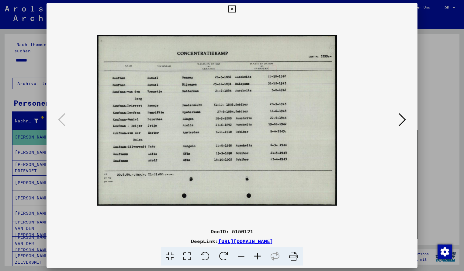
click at [256, 254] on icon at bounding box center [258, 256] width 16 height 19
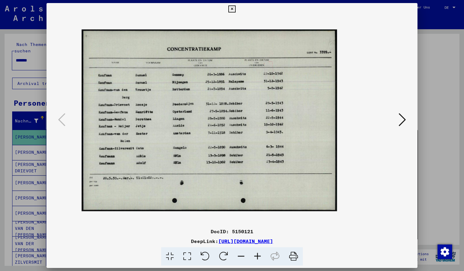
click at [256, 254] on icon at bounding box center [258, 256] width 16 height 19
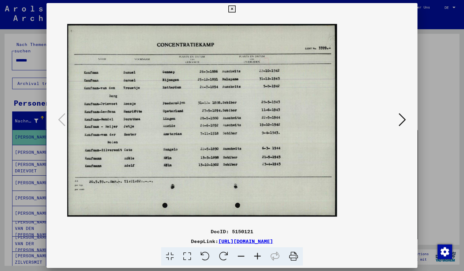
click at [256, 254] on icon at bounding box center [258, 256] width 16 height 19
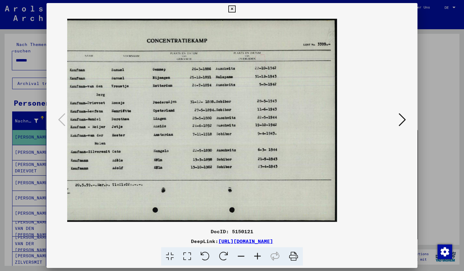
click at [256, 254] on icon at bounding box center [258, 256] width 16 height 19
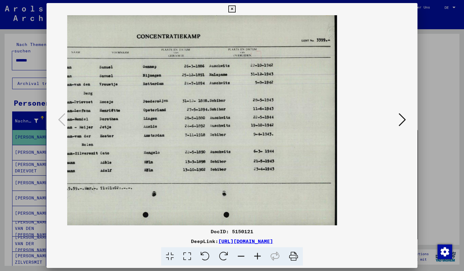
click at [240, 258] on icon at bounding box center [241, 256] width 16 height 19
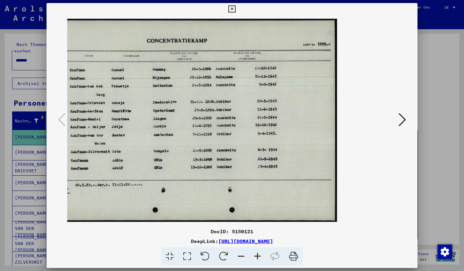
click at [236, 10] on icon at bounding box center [232, 8] width 7 height 7
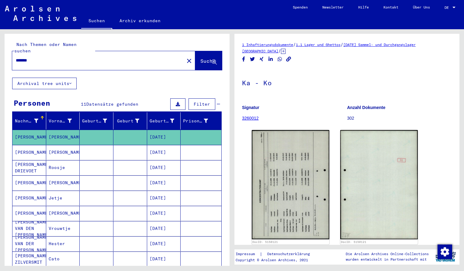
click at [40, 57] on input "*******" at bounding box center [98, 60] width 165 height 6
click at [201, 58] on span "Suche" at bounding box center [209, 61] width 16 height 6
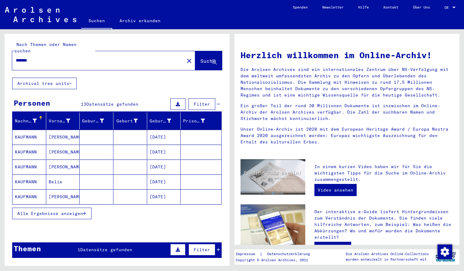
click at [23, 132] on mat-cell "KAUFMANN" at bounding box center [29, 137] width 34 height 15
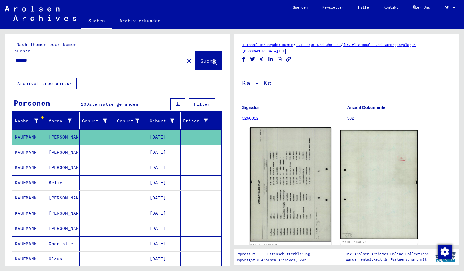
click at [305, 173] on img at bounding box center [291, 184] width 82 height 114
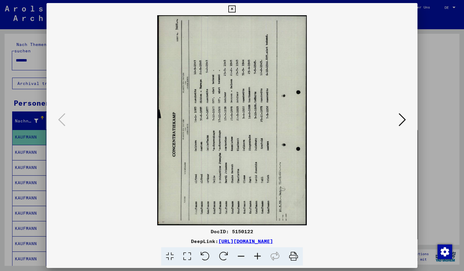
click at [228, 253] on icon at bounding box center [224, 256] width 19 height 19
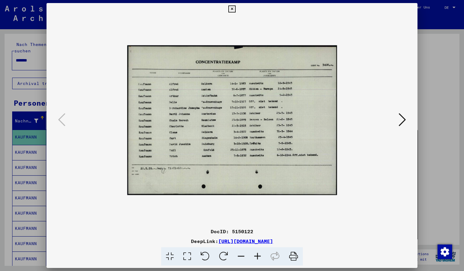
click at [258, 253] on icon at bounding box center [258, 256] width 16 height 19
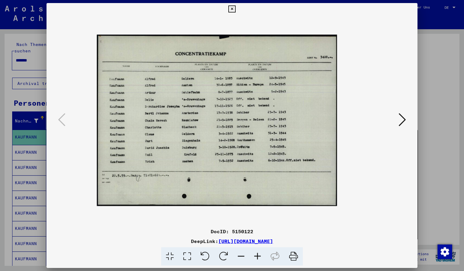
click at [258, 253] on icon at bounding box center [258, 256] width 16 height 19
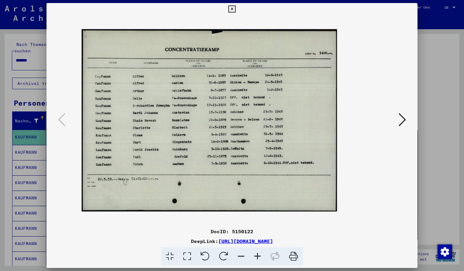
click at [258, 253] on icon at bounding box center [258, 256] width 16 height 19
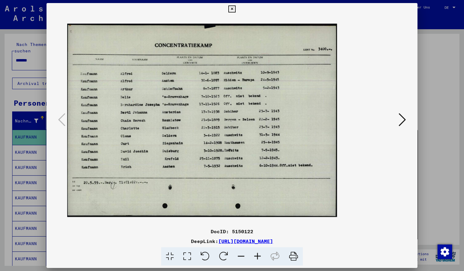
click at [258, 253] on icon at bounding box center [258, 256] width 16 height 19
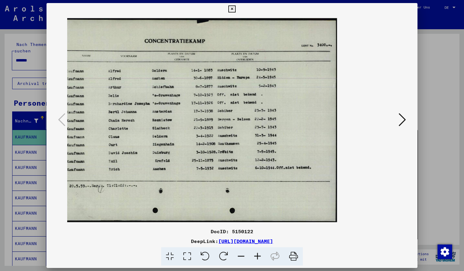
click at [236, 10] on icon at bounding box center [232, 8] width 7 height 7
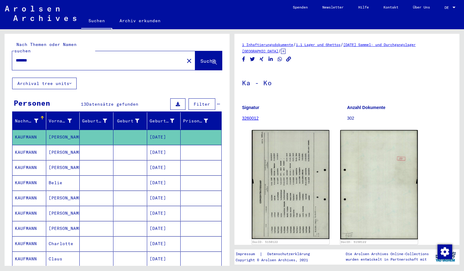
click at [40, 57] on input "*******" at bounding box center [98, 60] width 165 height 6
click at [204, 58] on span "Suche" at bounding box center [208, 61] width 15 height 6
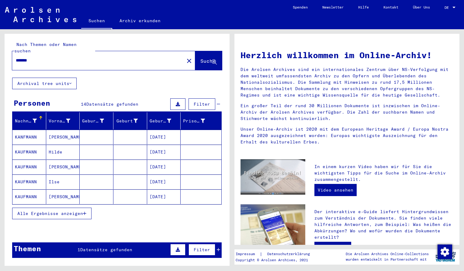
click at [33, 130] on mat-cell "KANFMANN" at bounding box center [29, 137] width 34 height 15
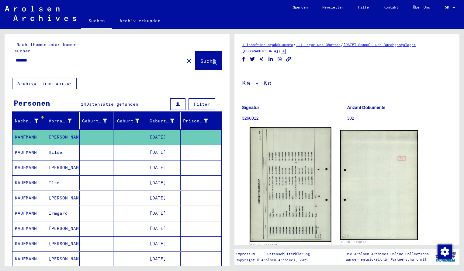
click at [258, 160] on img at bounding box center [291, 184] width 82 height 115
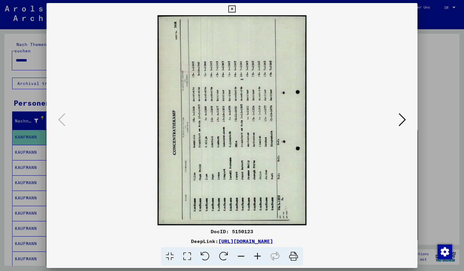
click at [254, 254] on icon at bounding box center [258, 256] width 16 height 19
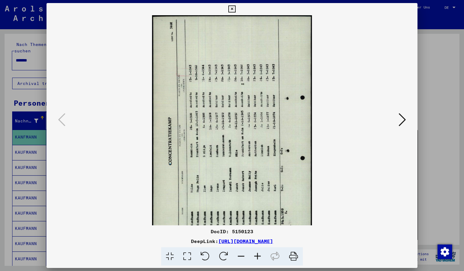
click at [226, 259] on icon at bounding box center [224, 256] width 19 height 19
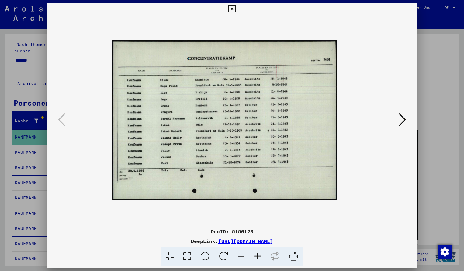
click at [257, 258] on icon at bounding box center [258, 256] width 16 height 19
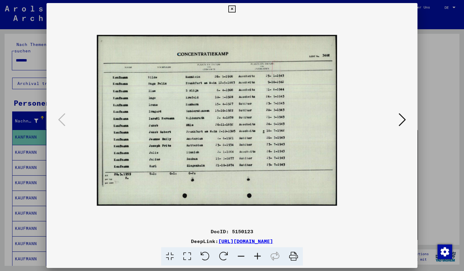
click at [257, 258] on icon at bounding box center [258, 256] width 16 height 19
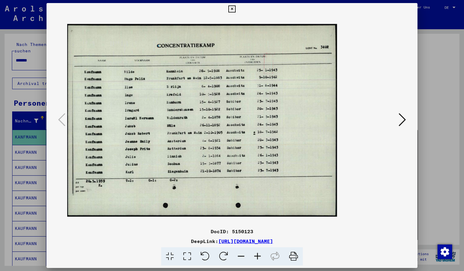
click at [257, 258] on icon at bounding box center [258, 256] width 16 height 19
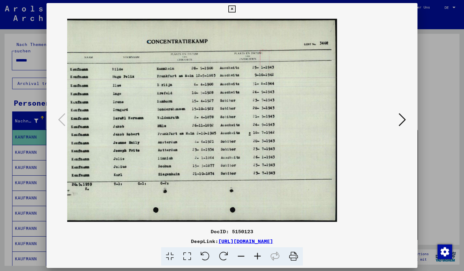
click at [257, 258] on icon at bounding box center [258, 256] width 16 height 19
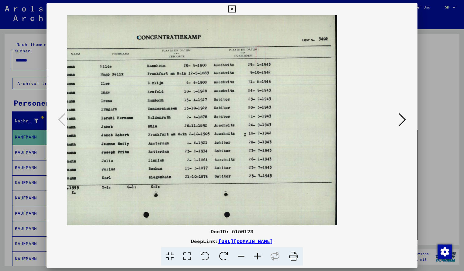
click at [236, 7] on icon at bounding box center [232, 8] width 7 height 7
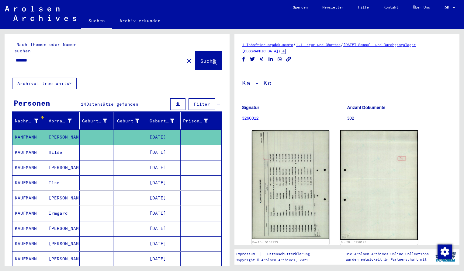
click at [41, 57] on input "*******" at bounding box center [98, 60] width 165 height 6
click at [201, 58] on span "Suche" at bounding box center [208, 61] width 15 height 6
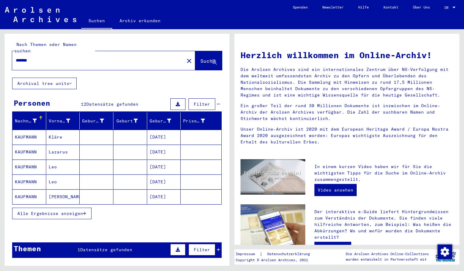
click at [36, 130] on mat-cell "KAUFMANN" at bounding box center [29, 137] width 34 height 15
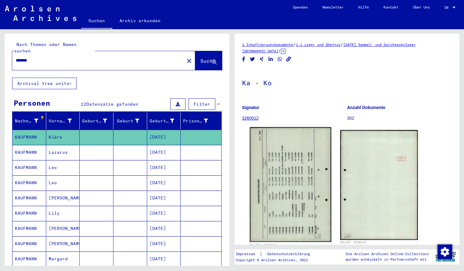
click at [273, 173] on img at bounding box center [291, 184] width 82 height 115
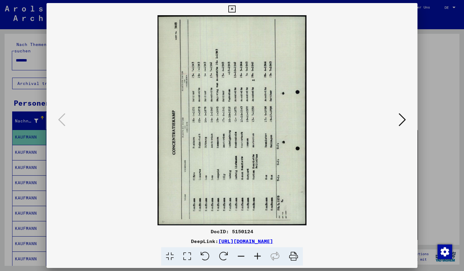
click at [225, 257] on icon at bounding box center [224, 256] width 19 height 19
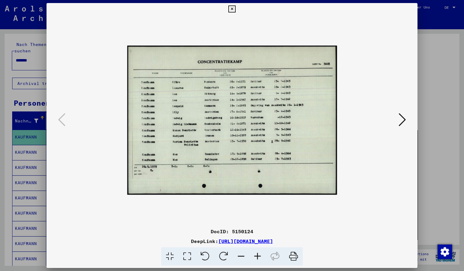
click at [255, 258] on icon at bounding box center [258, 256] width 16 height 19
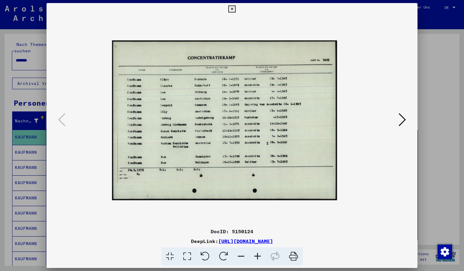
click at [255, 258] on icon at bounding box center [258, 256] width 16 height 19
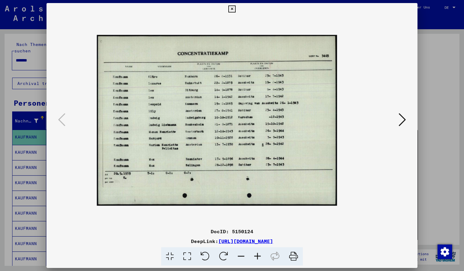
click at [255, 258] on icon at bounding box center [258, 256] width 16 height 19
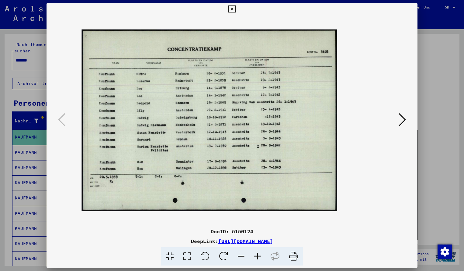
click at [255, 258] on icon at bounding box center [258, 256] width 16 height 19
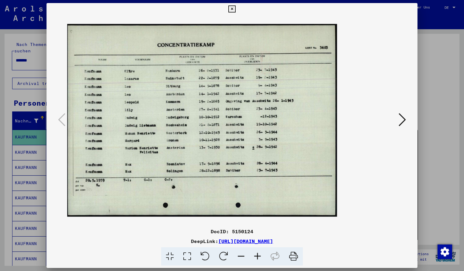
click at [255, 259] on icon at bounding box center [258, 256] width 16 height 19
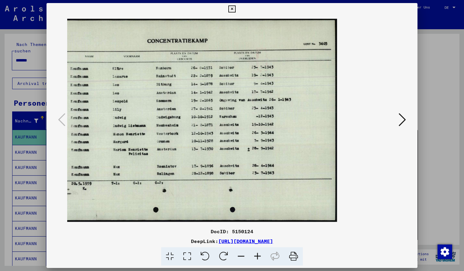
click at [236, 10] on icon at bounding box center [232, 8] width 7 height 7
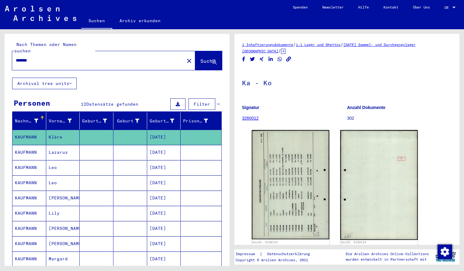
click at [38, 57] on input "*******" at bounding box center [98, 60] width 165 height 6
click at [201, 58] on span "Suche" at bounding box center [208, 61] width 15 height 6
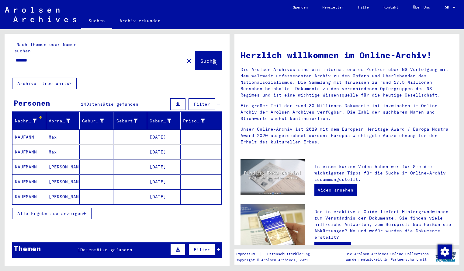
click at [43, 130] on mat-cell "KAUFANN" at bounding box center [29, 137] width 34 height 15
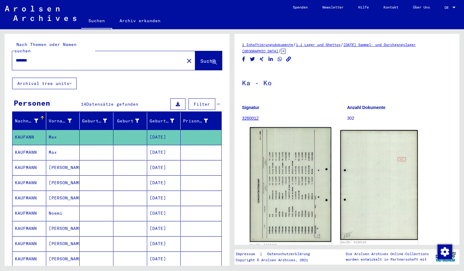
click at [280, 190] on img at bounding box center [291, 184] width 82 height 115
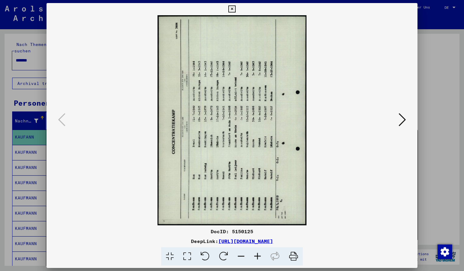
click at [222, 253] on icon at bounding box center [224, 256] width 19 height 19
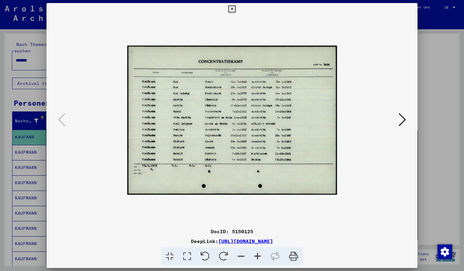
click at [258, 254] on icon at bounding box center [258, 256] width 16 height 19
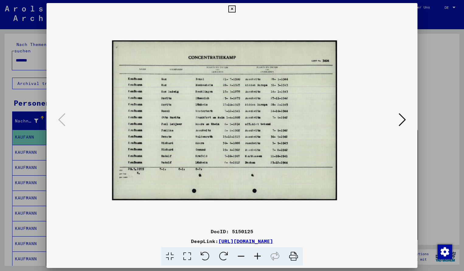
click at [258, 254] on icon at bounding box center [258, 256] width 16 height 19
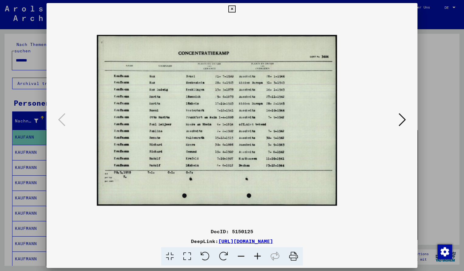
click at [258, 254] on icon at bounding box center [258, 256] width 16 height 19
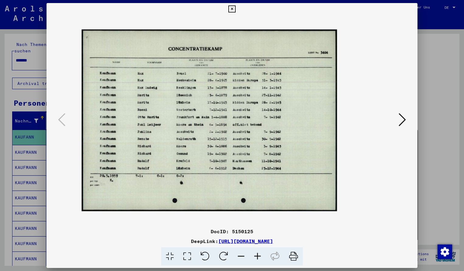
click at [258, 254] on icon at bounding box center [258, 256] width 16 height 19
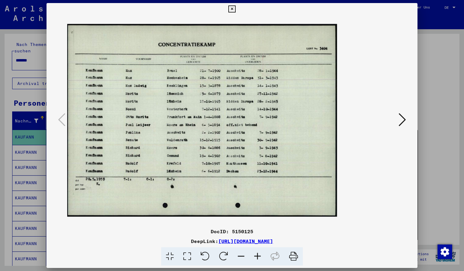
click at [258, 254] on icon at bounding box center [258, 256] width 16 height 19
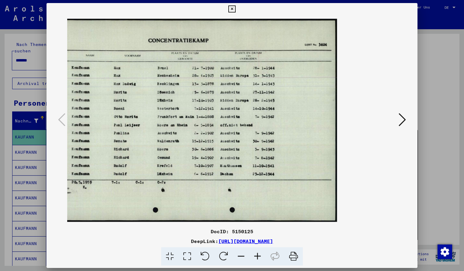
click at [258, 254] on icon at bounding box center [258, 256] width 16 height 19
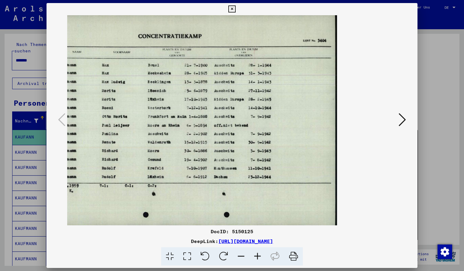
click at [242, 256] on icon at bounding box center [241, 256] width 16 height 19
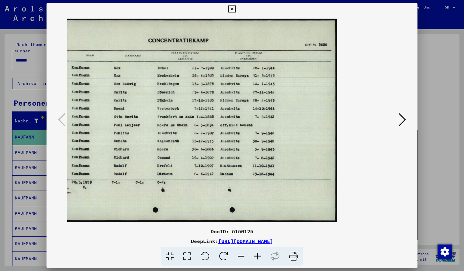
click at [236, 6] on icon at bounding box center [232, 8] width 7 height 7
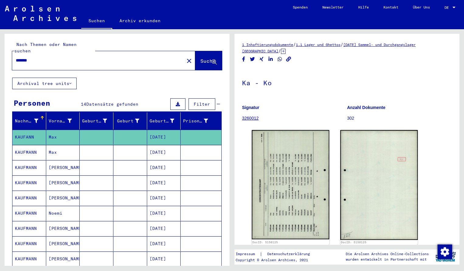
click at [40, 57] on input "*******" at bounding box center [98, 60] width 165 height 6
click at [201, 58] on span "Suche" at bounding box center [208, 61] width 15 height 6
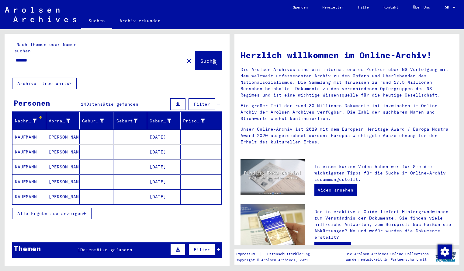
click at [36, 133] on mat-cell "KAUFMANN" at bounding box center [29, 137] width 34 height 15
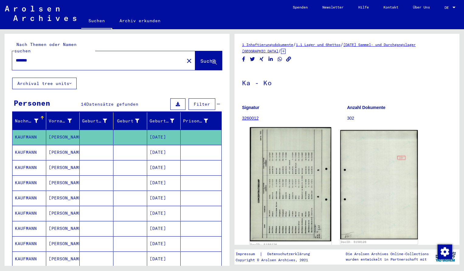
click at [289, 169] on img at bounding box center [291, 184] width 82 height 114
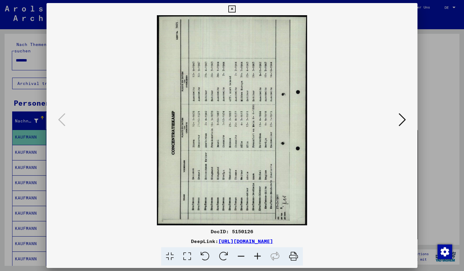
click at [224, 251] on icon at bounding box center [224, 256] width 19 height 19
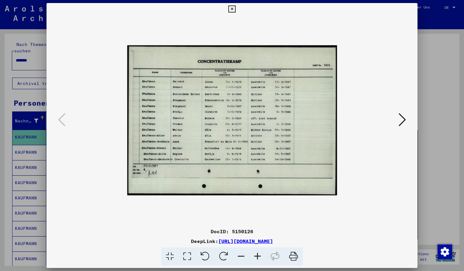
click at [258, 253] on icon at bounding box center [258, 256] width 16 height 19
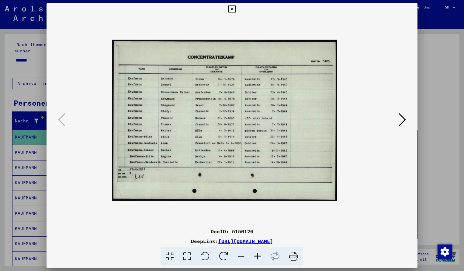
click at [258, 253] on icon at bounding box center [258, 256] width 16 height 19
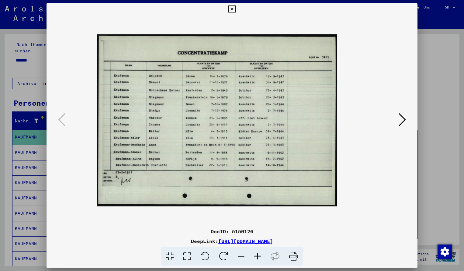
click at [258, 253] on icon at bounding box center [258, 256] width 16 height 19
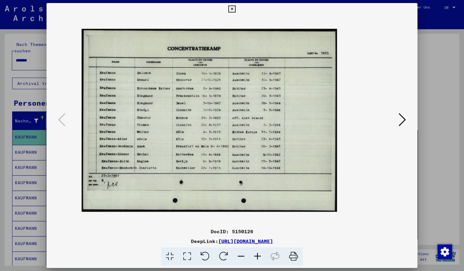
click at [258, 253] on icon at bounding box center [258, 256] width 16 height 19
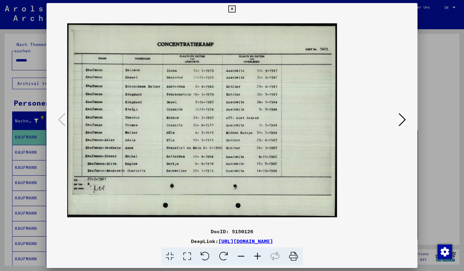
click at [258, 253] on icon at bounding box center [258, 256] width 16 height 19
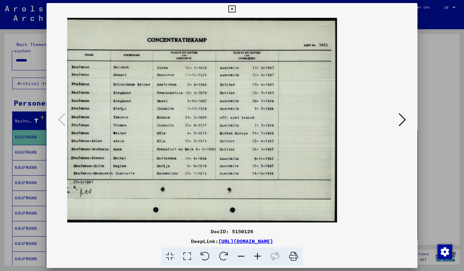
click at [237, 12] on button at bounding box center [232, 9] width 11 height 12
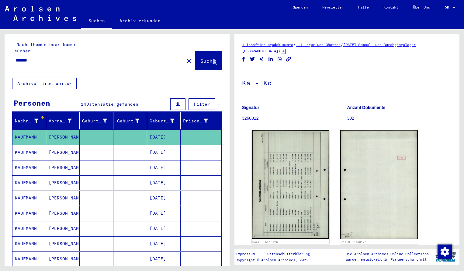
click at [41, 58] on div "*******" at bounding box center [96, 61] width 169 height 14
click at [40, 57] on input "*******" at bounding box center [98, 60] width 165 height 6
click at [201, 58] on span "Suche" at bounding box center [208, 61] width 15 height 6
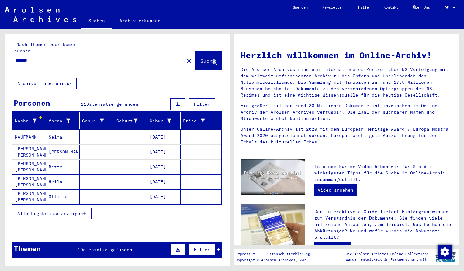
click at [63, 211] on span "Alle Ergebnisse anzeigen" at bounding box center [50, 213] width 66 height 5
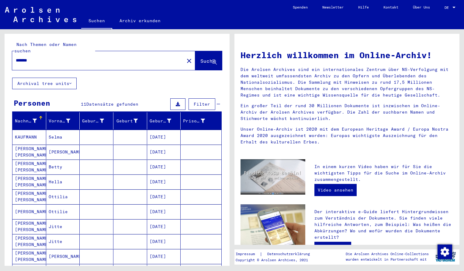
click at [34, 57] on input "*******" at bounding box center [96, 60] width 161 height 6
click at [201, 58] on span "Suche" at bounding box center [208, 61] width 15 height 6
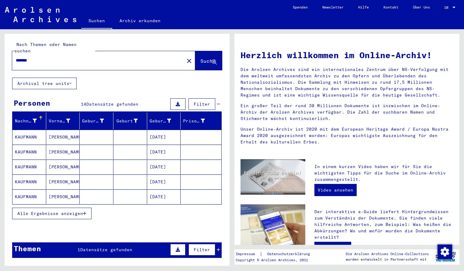
click at [55, 211] on span "Alle Ergebnisse anzeigen" at bounding box center [50, 213] width 66 height 5
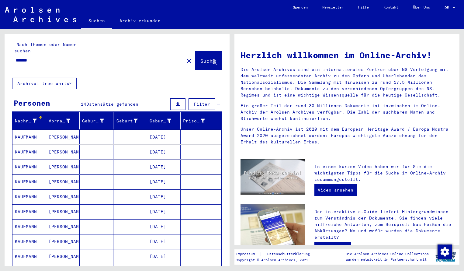
click at [225, 246] on div "Nachname Vorname Geburtsname Geburt‏ Geburtsdatum Prisoner # [PERSON_NAME] [DAT…" at bounding box center [117, 245] width 225 height 266
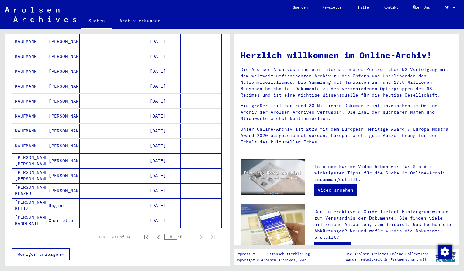
scroll to position [125, 0]
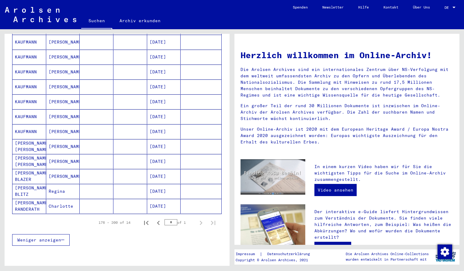
click at [226, 90] on div "Nachname Vorname Geburtsname Geburt‏ Geburtsdatum Prisoner # [PERSON_NAME] [DAT…" at bounding box center [117, 121] width 225 height 266
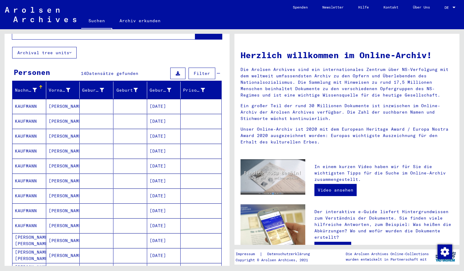
scroll to position [-1, 0]
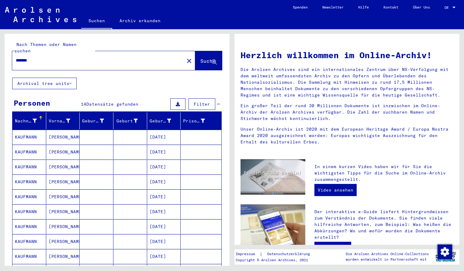
click at [40, 57] on input "*******" at bounding box center [96, 60] width 161 height 6
click at [209, 58] on span "Suche" at bounding box center [208, 61] width 15 height 6
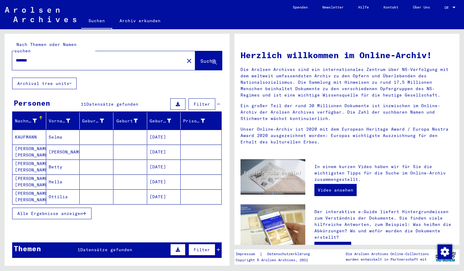
click at [51, 208] on button "Alle Ergebnisse anzeigen" at bounding box center [51, 214] width 79 height 12
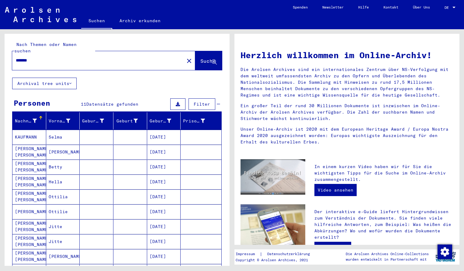
click at [224, 226] on div "Nachname Vorname Geburtsname Geburt‏ Geburtsdatum Prisoner # [PERSON_NAME] [DAT…" at bounding box center [117, 222] width 225 height 221
click at [40, 57] on input "*******" at bounding box center [96, 60] width 161 height 6
click at [197, 60] on button "Suche" at bounding box center [208, 60] width 27 height 19
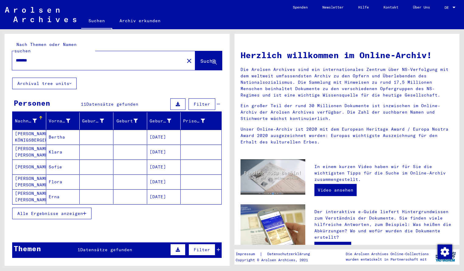
click at [42, 211] on span "Alle Ergebnisse anzeigen" at bounding box center [50, 213] width 66 height 5
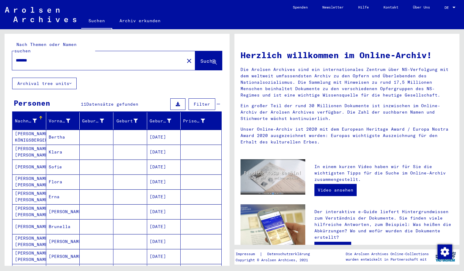
click at [226, 226] on div "Nachname Vorname Geburtsname Geburt‏ Geburtsdatum Prisoner # [PERSON_NAME] [PER…" at bounding box center [117, 222] width 225 height 221
click at [38, 57] on input "*******" at bounding box center [96, 60] width 161 height 6
click at [202, 58] on span "Suche" at bounding box center [208, 61] width 15 height 6
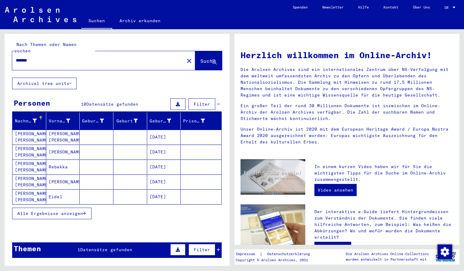
click at [61, 210] on button "Alle Ergebnisse anzeigen" at bounding box center [51, 214] width 79 height 12
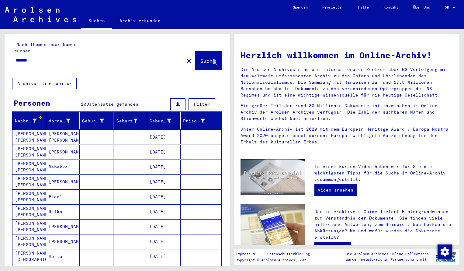
click at [226, 248] on div "Nachname Vorname Geburtsname Geburt‏ Geburtsdatum Prisoner # [PERSON_NAME] [PER…" at bounding box center [117, 215] width 225 height 206
click at [37, 57] on input "*******" at bounding box center [96, 60] width 161 height 6
click at [37, 54] on div "*******" at bounding box center [94, 61] width 165 height 14
click at [35, 57] on input "*******" at bounding box center [96, 60] width 161 height 6
type input "*******"
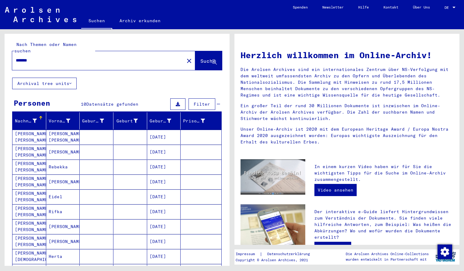
click at [201, 58] on span "Suche" at bounding box center [208, 61] width 15 height 6
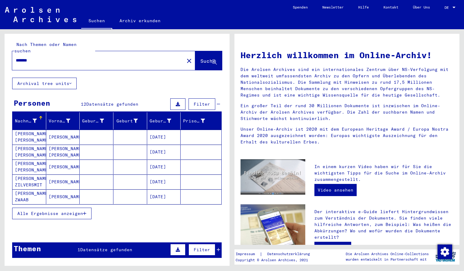
click at [41, 211] on span "Alle Ergebnisse anzeigen" at bounding box center [50, 213] width 66 height 5
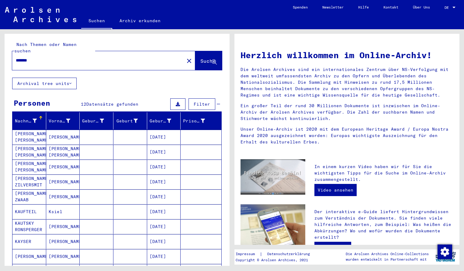
click at [36, 137] on mat-cell "[PERSON_NAME] [PERSON_NAME]" at bounding box center [29, 137] width 34 height 15
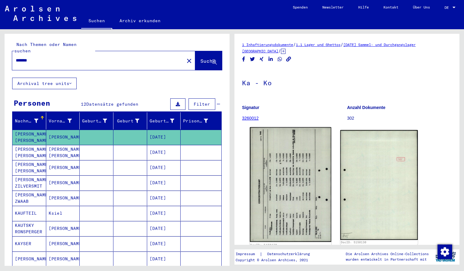
click at [292, 187] on img at bounding box center [291, 184] width 82 height 115
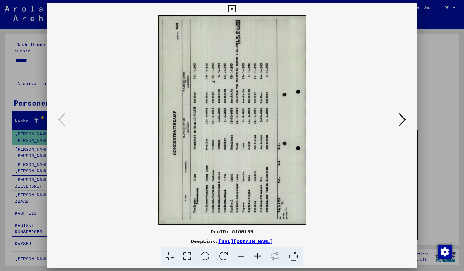
click at [221, 255] on icon at bounding box center [224, 256] width 19 height 19
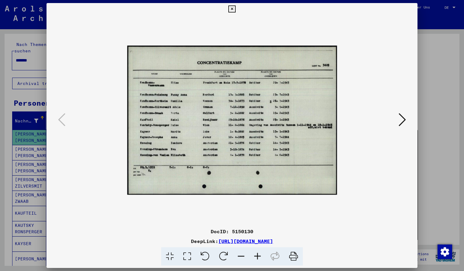
click at [260, 257] on icon at bounding box center [258, 256] width 16 height 19
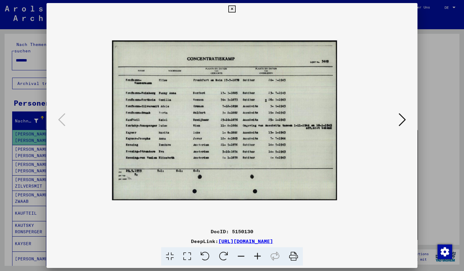
click at [260, 257] on icon at bounding box center [258, 256] width 16 height 19
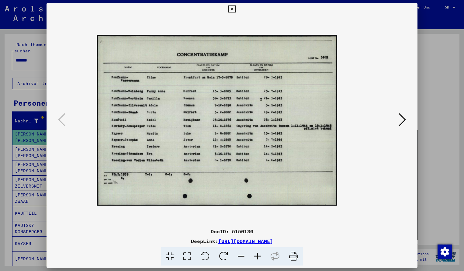
click at [260, 257] on icon at bounding box center [258, 256] width 16 height 19
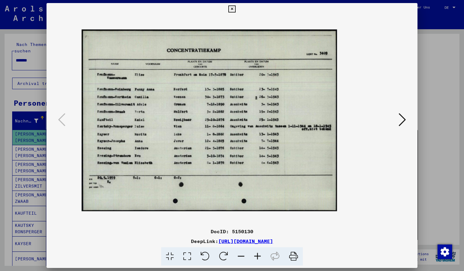
click at [260, 257] on icon at bounding box center [258, 256] width 16 height 19
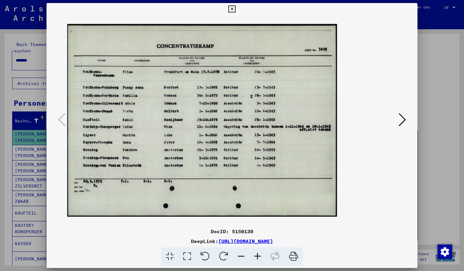
click at [260, 257] on icon at bounding box center [258, 256] width 16 height 19
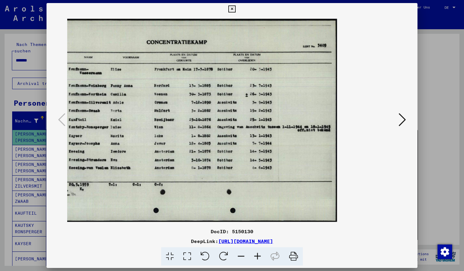
click at [236, 10] on icon at bounding box center [232, 8] width 7 height 7
